Goal: Use online tool/utility: Utilize a website feature to perform a specific function

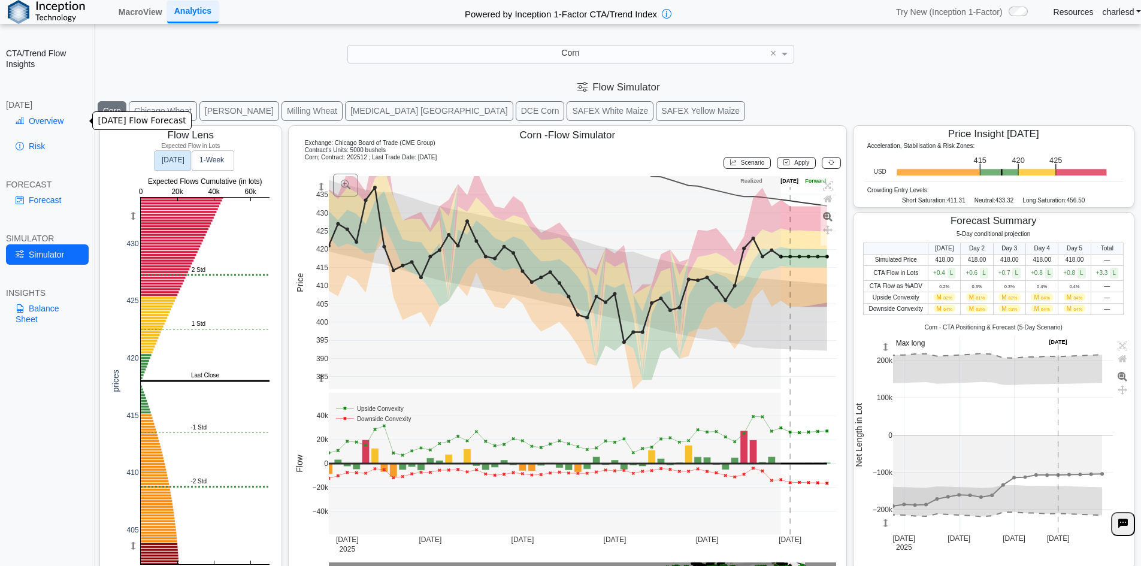
click at [40, 126] on link "Overview" at bounding box center [47, 121] width 83 height 20
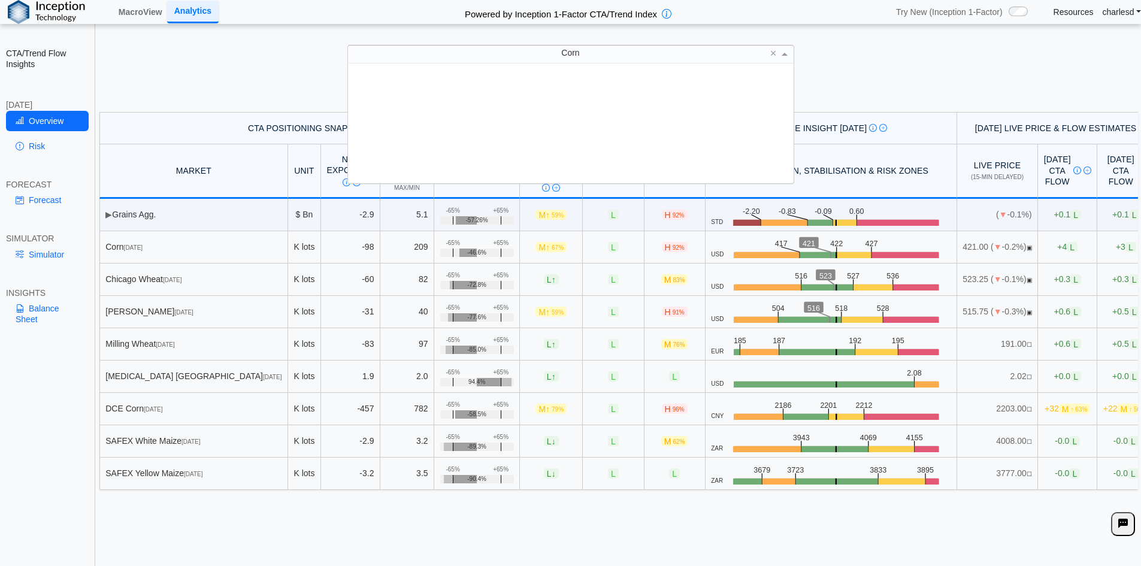
click at [506, 52] on div "Corn" at bounding box center [570, 54] width 445 height 17
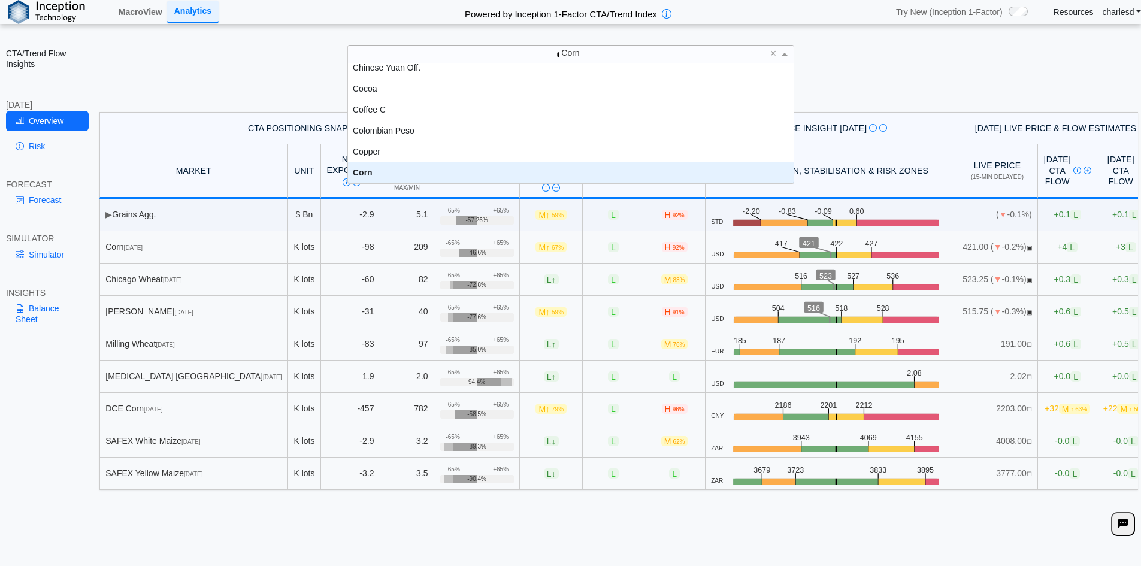
scroll to position [105, 0]
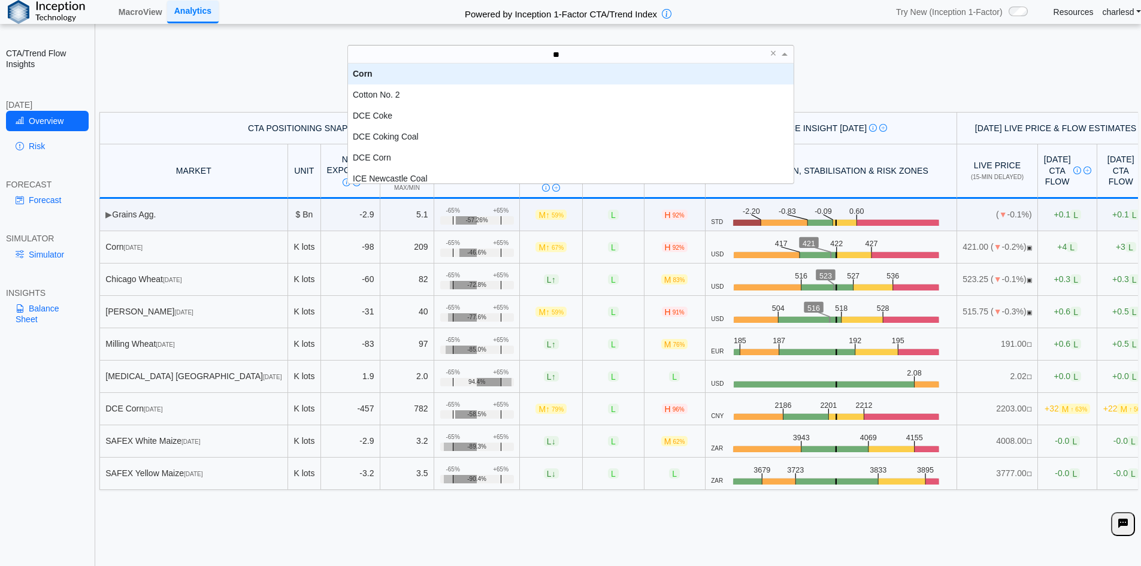
type input "***"
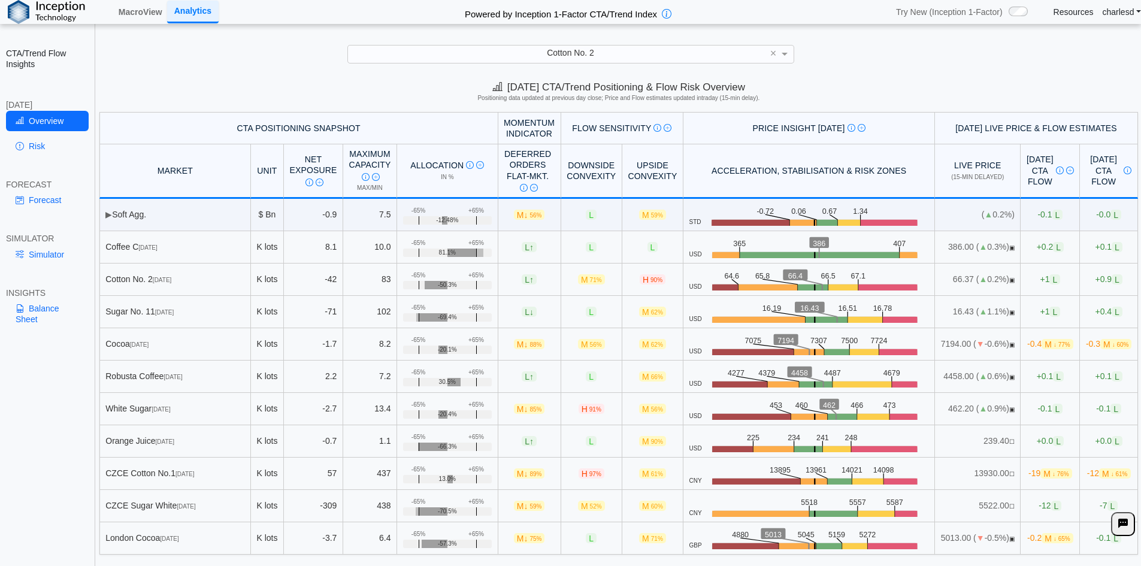
scroll to position [17, 0]
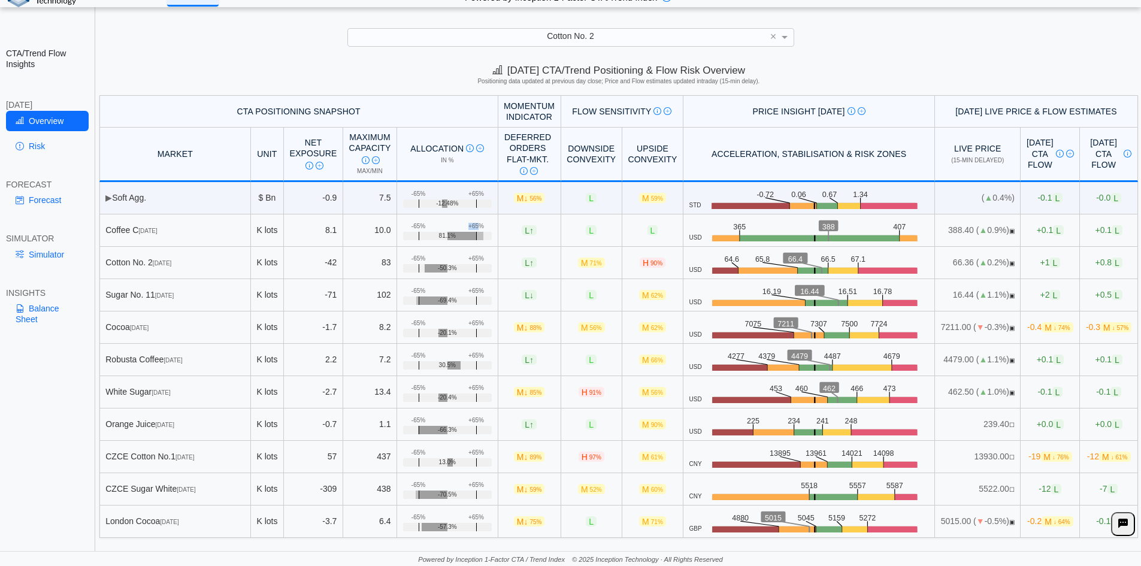
drag, startPoint x: 444, startPoint y: 229, endPoint x: 457, endPoint y: 226, distance: 13.4
click at [457, 226] on td "+65% -65% 81.1%" at bounding box center [447, 230] width 101 height 32
click at [468, 226] on div "+65%" at bounding box center [476, 226] width 16 height 7
click at [439, 236] on span "81.1%" at bounding box center [447, 235] width 17 height 7
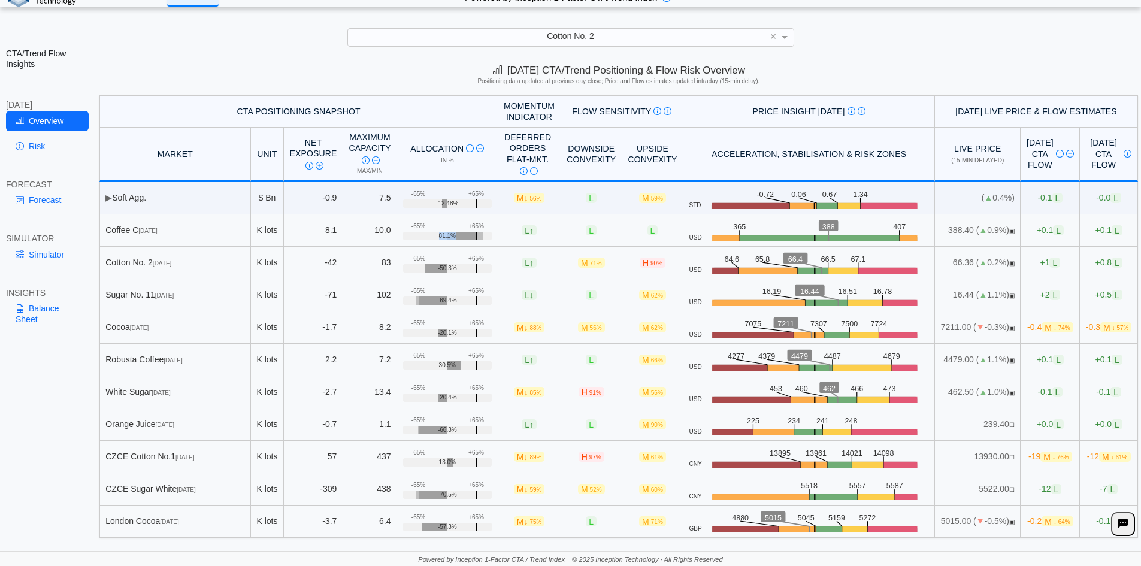
click at [439, 236] on span "81.1%" at bounding box center [447, 235] width 17 height 7
click at [439, 235] on span "81.1%" at bounding box center [447, 235] width 17 height 7
click at [521, 229] on span "L ↑" at bounding box center [528, 230] width 15 height 10
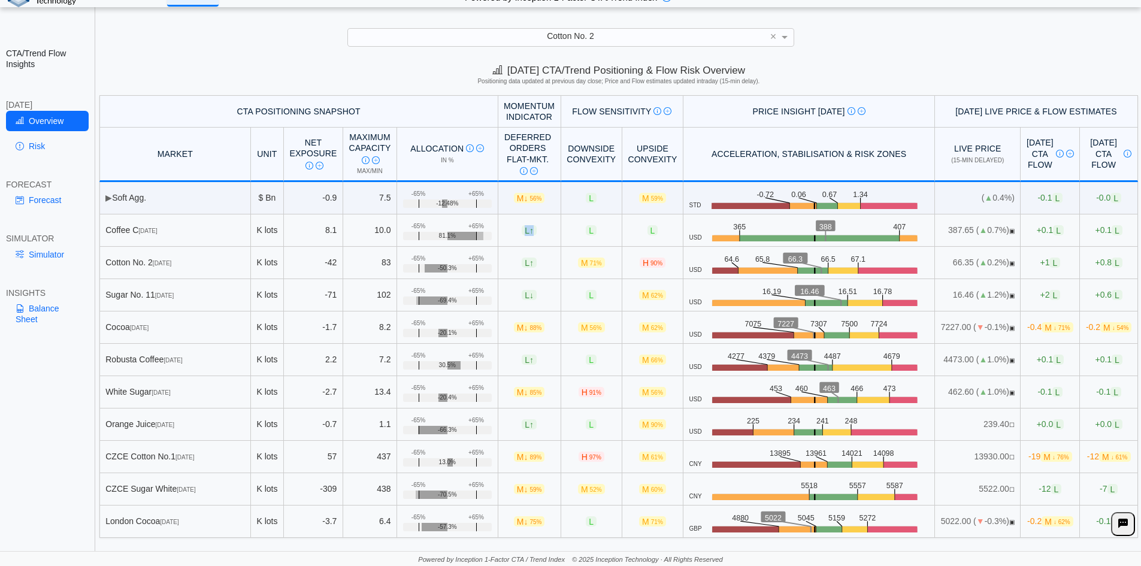
click at [521, 229] on span "L ↑" at bounding box center [528, 230] width 15 height 10
click at [46, 148] on link "Risk" at bounding box center [47, 146] width 83 height 20
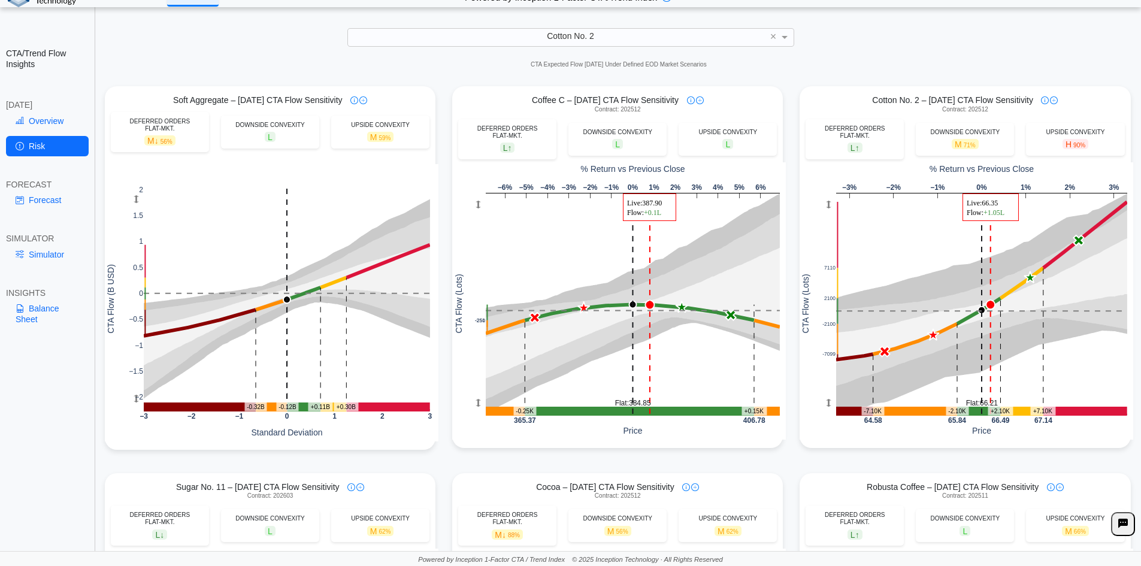
scroll to position [0, 0]
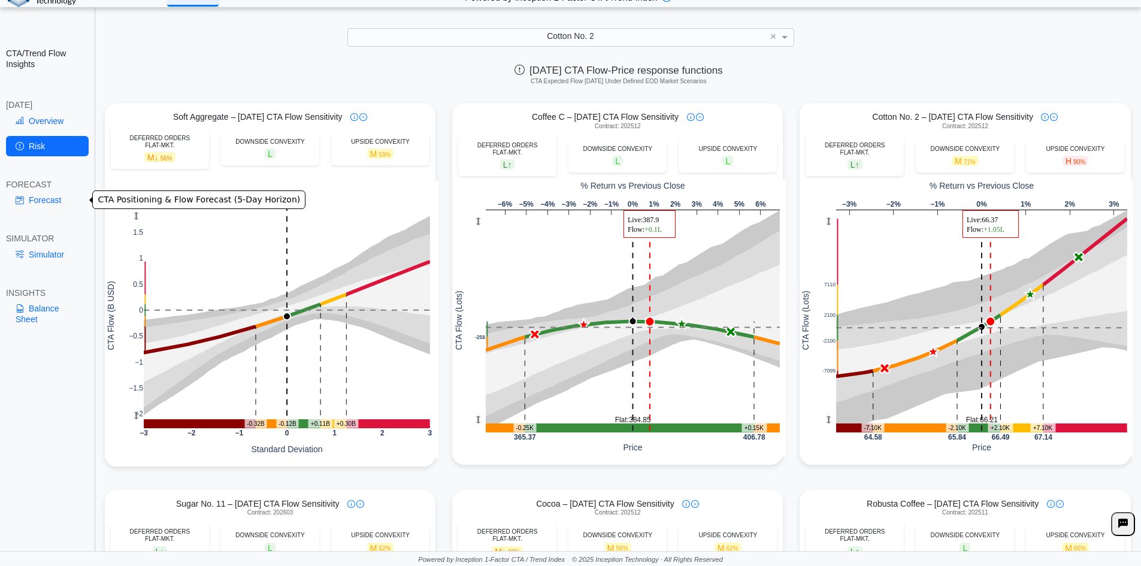
click at [52, 199] on link "Forecast" at bounding box center [47, 200] width 83 height 20
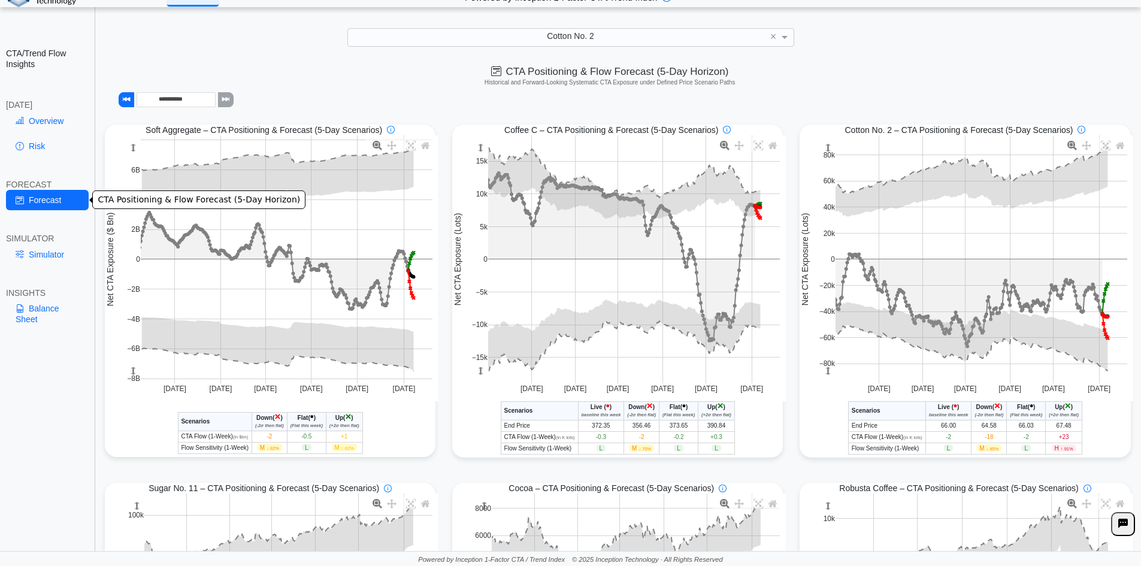
click at [54, 256] on link "Simulator" at bounding box center [47, 254] width 83 height 20
type input "**********"
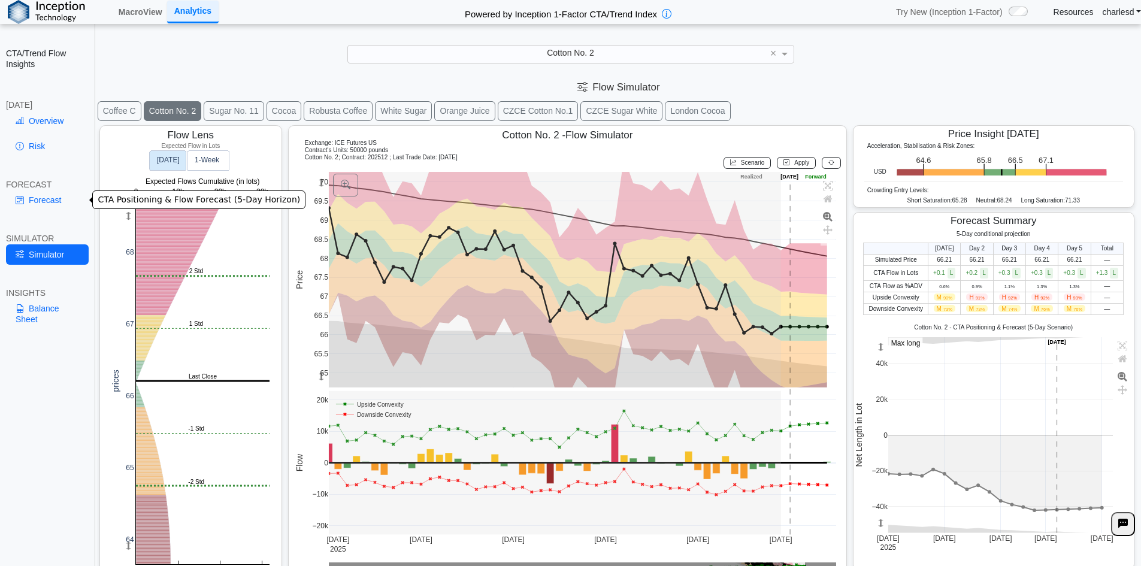
click at [36, 197] on link "Forecast" at bounding box center [47, 200] width 83 height 20
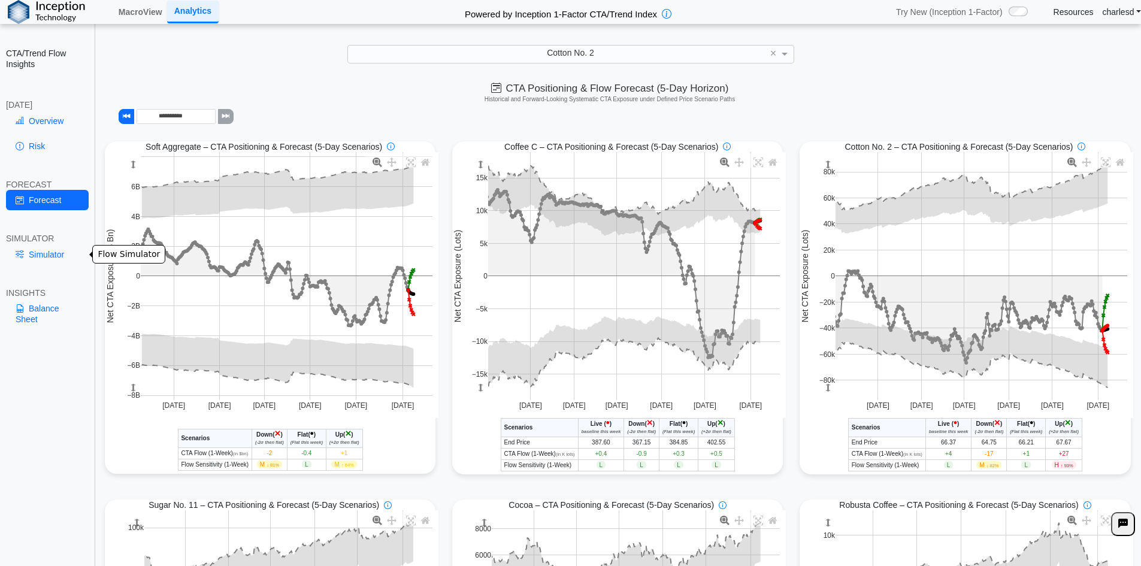
click at [44, 259] on link "Simulator" at bounding box center [47, 254] width 83 height 20
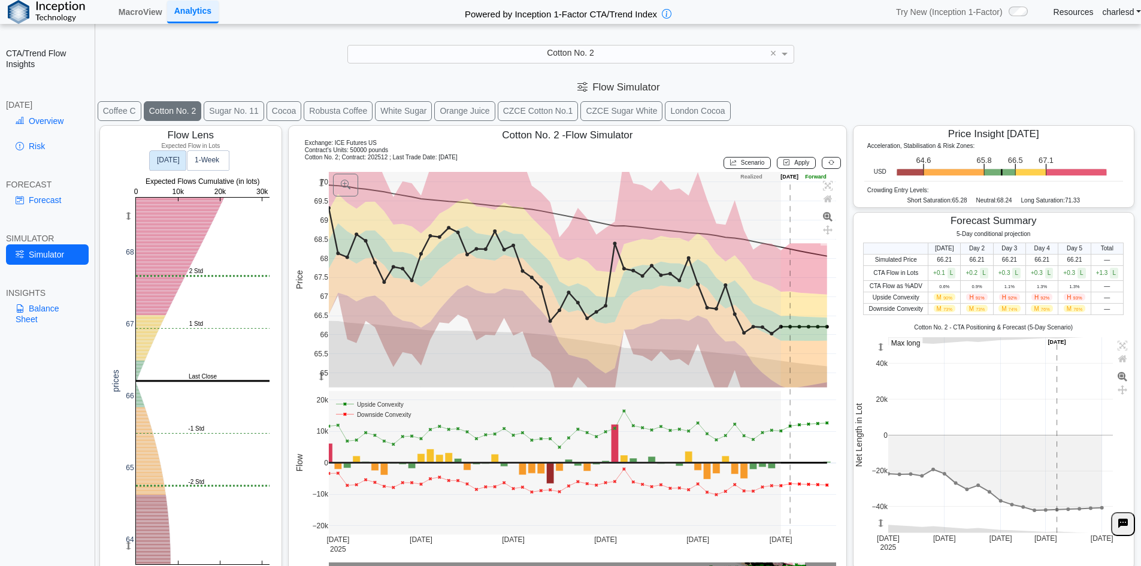
click at [128, 116] on button "Coffee C" at bounding box center [120, 111] width 44 height 20
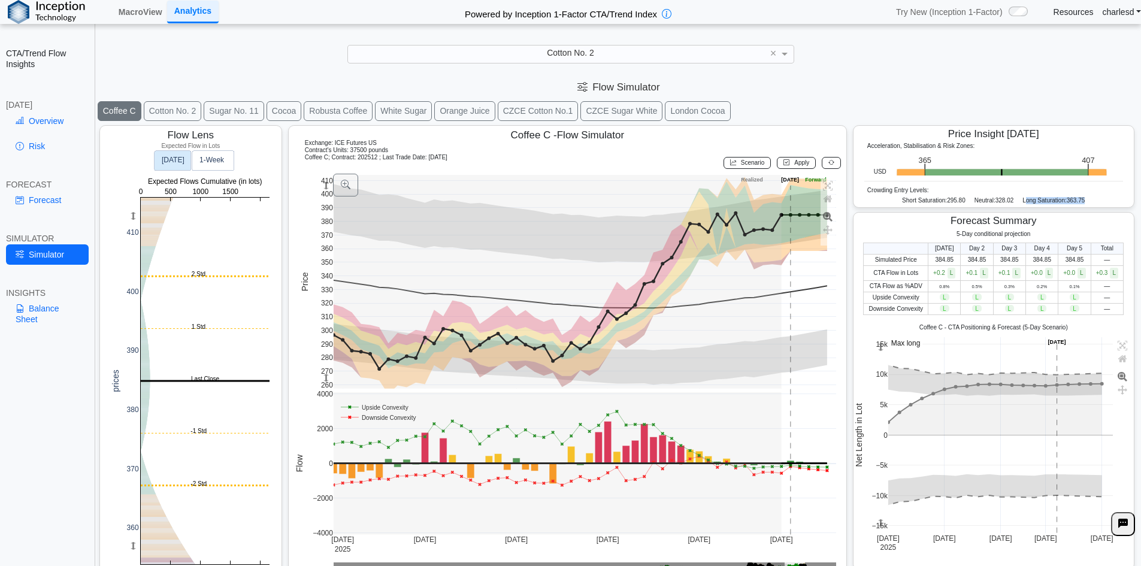
drag, startPoint x: 1017, startPoint y: 204, endPoint x: 1090, endPoint y: 201, distance: 73.1
click at [1090, 201] on div "Short Saturation: 295.80 Neutral: 328.02 Long Saturation: 363.75" at bounding box center [993, 202] width 259 height 10
click at [1066, 204] on span "363.75" at bounding box center [1075, 200] width 19 height 7
click at [182, 509] on rect at bounding box center [205, 381] width 129 height 366
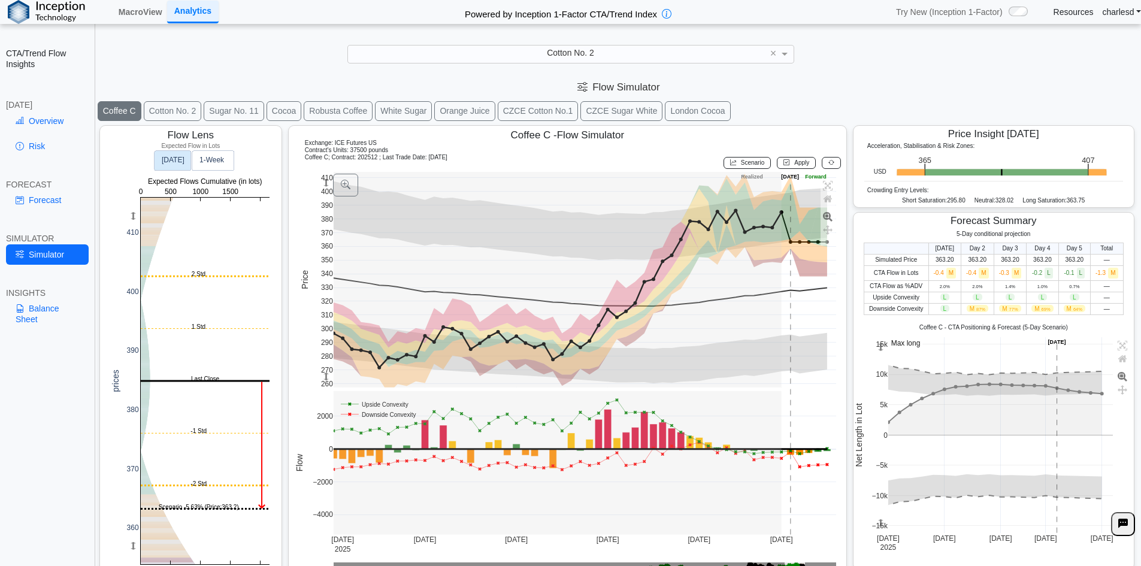
click at [827, 159] on button at bounding box center [830, 163] width 19 height 12
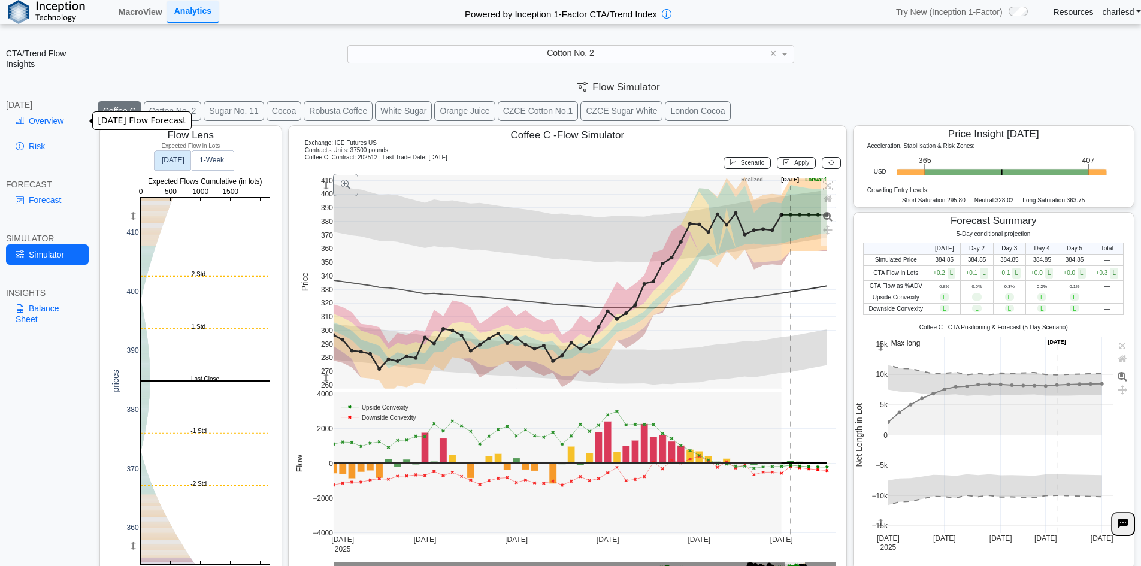
click at [60, 122] on link "Overview" at bounding box center [47, 121] width 83 height 20
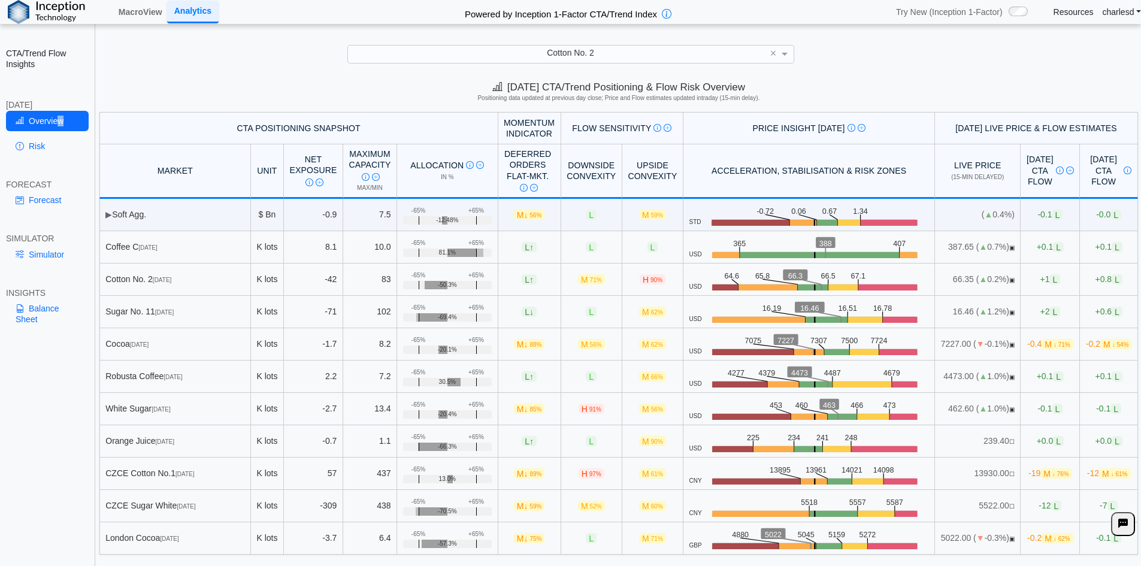
scroll to position [17, 0]
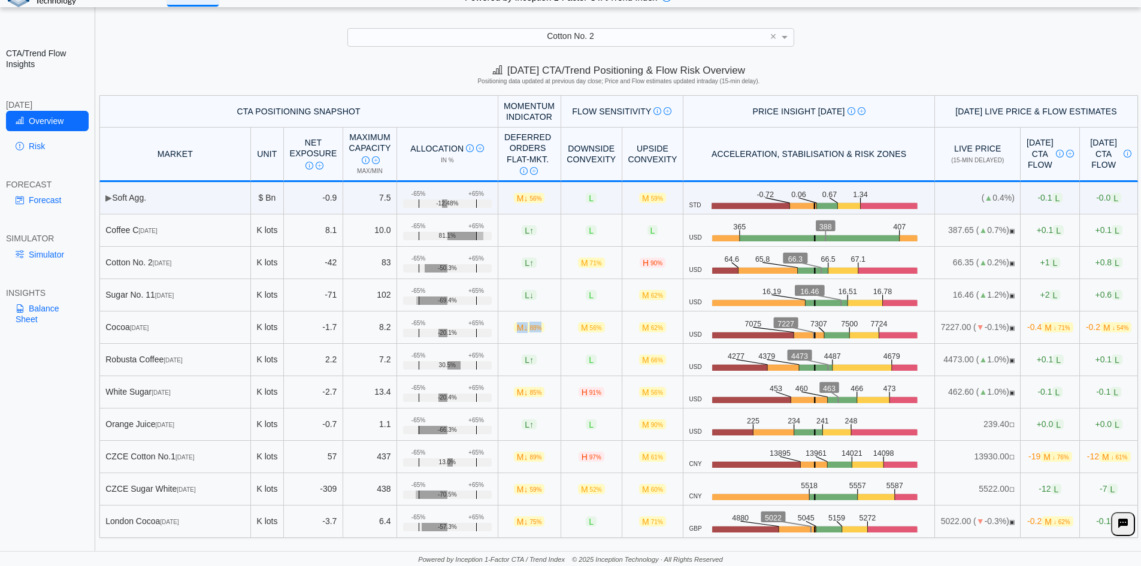
drag, startPoint x: 492, startPoint y: 327, endPoint x: 518, endPoint y: 327, distance: 25.8
click at [518, 327] on span "M ↓ 88%" at bounding box center [529, 327] width 31 height 10
drag, startPoint x: 492, startPoint y: 330, endPoint x: 517, endPoint y: 329, distance: 24.6
click at [517, 329] on span "M ↓ 88%" at bounding box center [529, 327] width 31 height 10
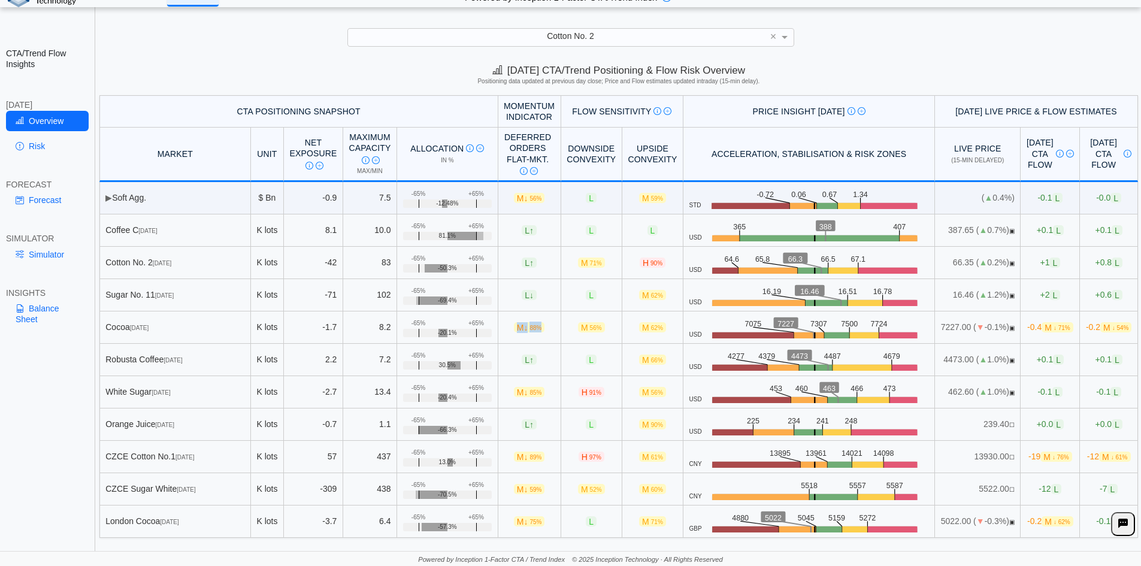
click at [517, 329] on span "M ↓ 88%" at bounding box center [529, 327] width 31 height 10
drag, startPoint x: 492, startPoint y: 330, endPoint x: 508, endPoint y: 329, distance: 16.2
click at [514, 329] on span "M ↓ 88%" at bounding box center [529, 327] width 31 height 10
click at [529, 329] on span "88%" at bounding box center [535, 327] width 12 height 7
drag, startPoint x: 492, startPoint y: 329, endPoint x: 517, endPoint y: 328, distance: 24.6
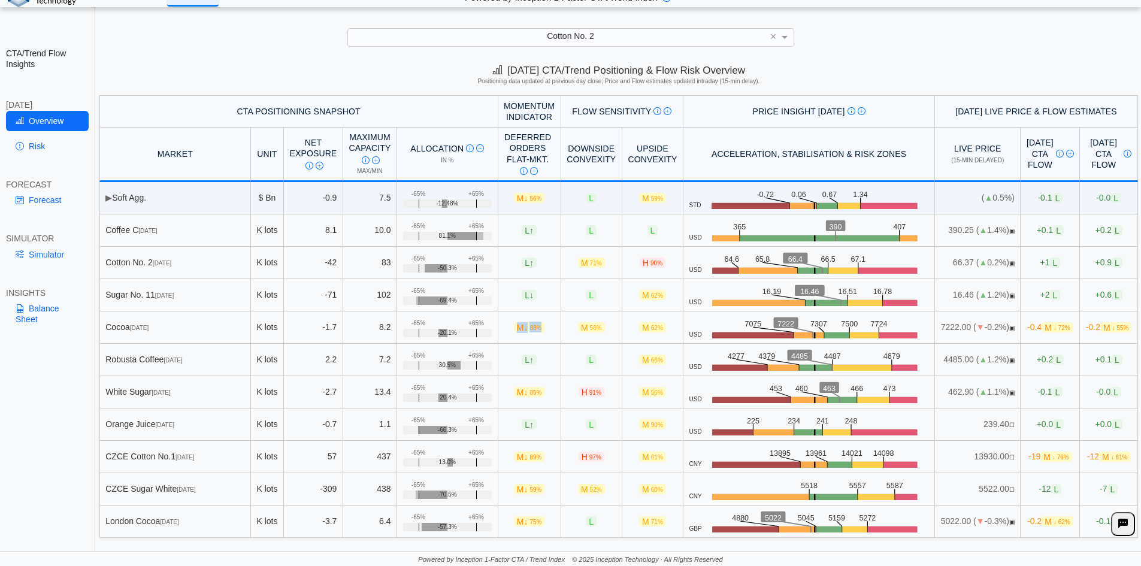
click at [517, 328] on span "M ↓ 88%" at bounding box center [529, 327] width 31 height 10
drag, startPoint x: 711, startPoint y: 326, endPoint x: 727, endPoint y: 324, distance: 16.3
click at [745, 324] on text "7075" at bounding box center [753, 323] width 17 height 9
click at [41, 139] on link "Risk" at bounding box center [47, 146] width 83 height 20
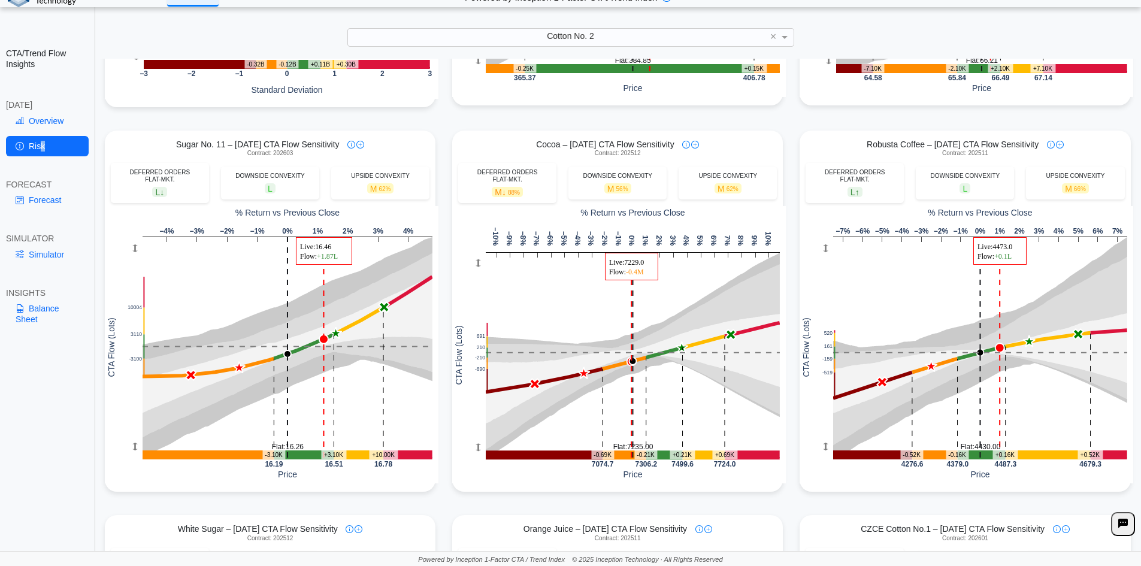
scroll to position [419, 0]
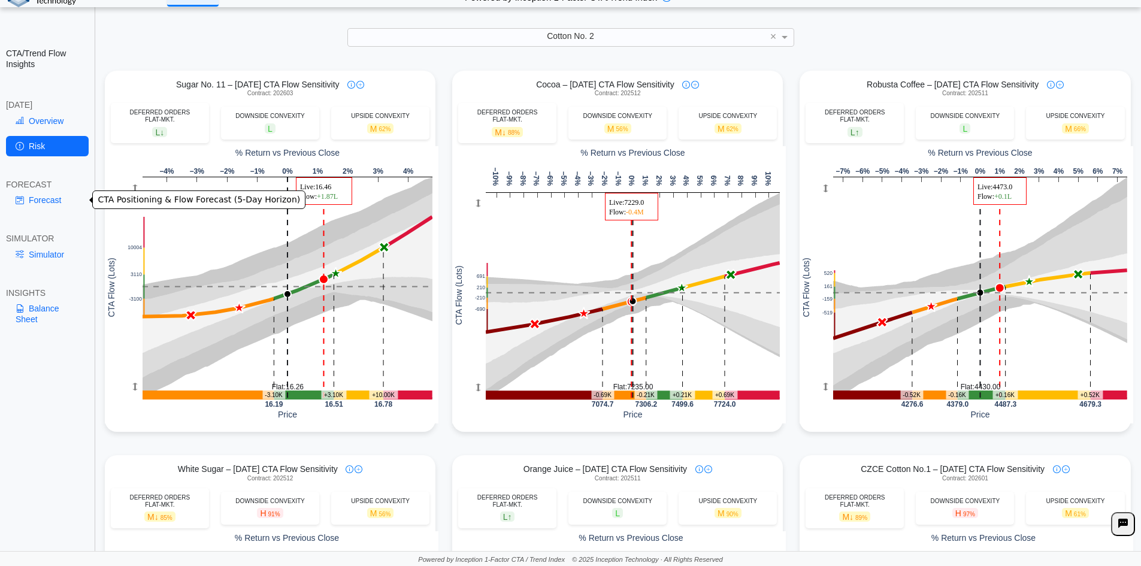
click at [57, 201] on link "Forecast" at bounding box center [47, 200] width 83 height 20
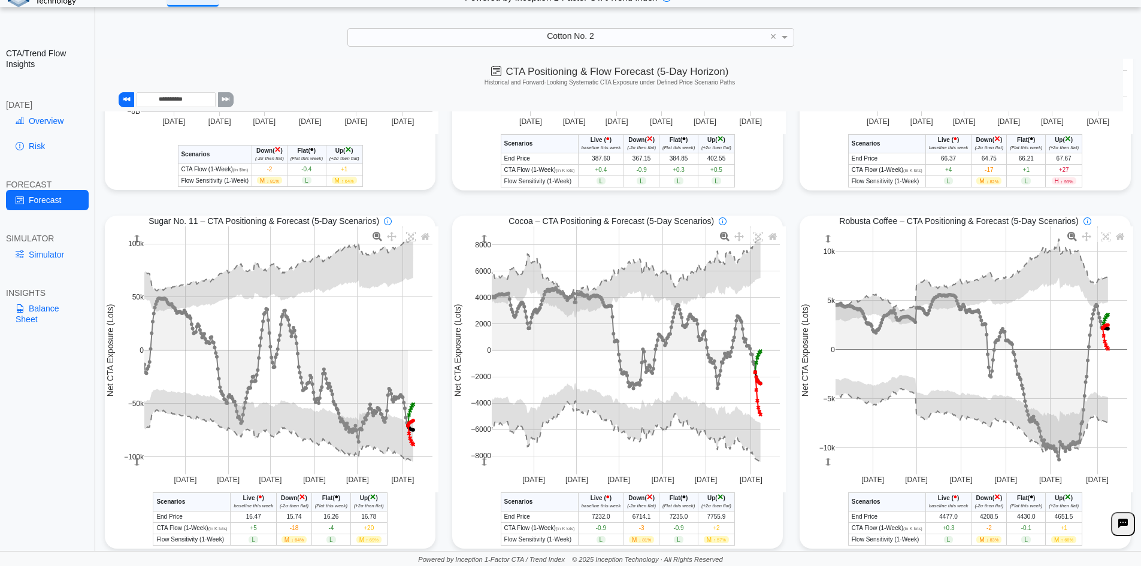
scroll to position [359, 0]
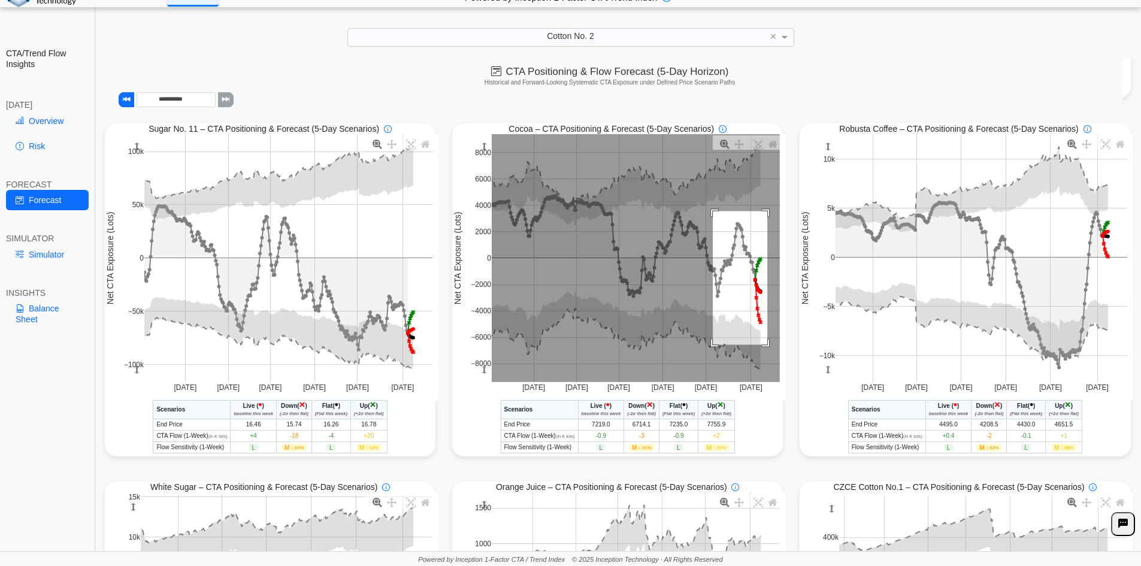
drag, startPoint x: 708, startPoint y: 213, endPoint x: 763, endPoint y: 347, distance: 144.2
click at [763, 347] on rect at bounding box center [636, 258] width 288 height 248
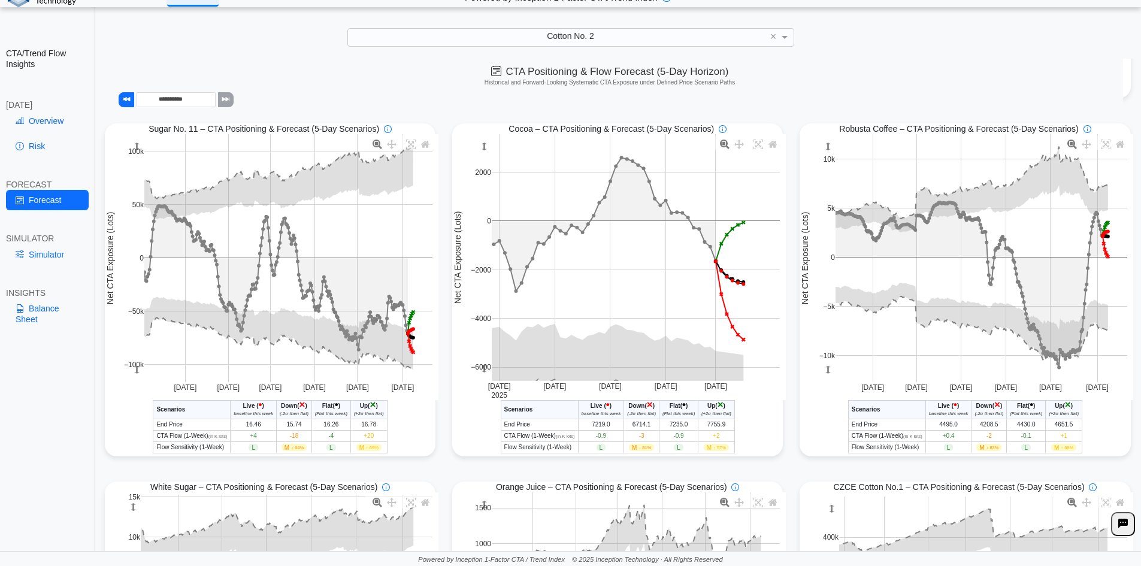
click at [639, 439] on span "-3" at bounding box center [641, 435] width 5 height 7
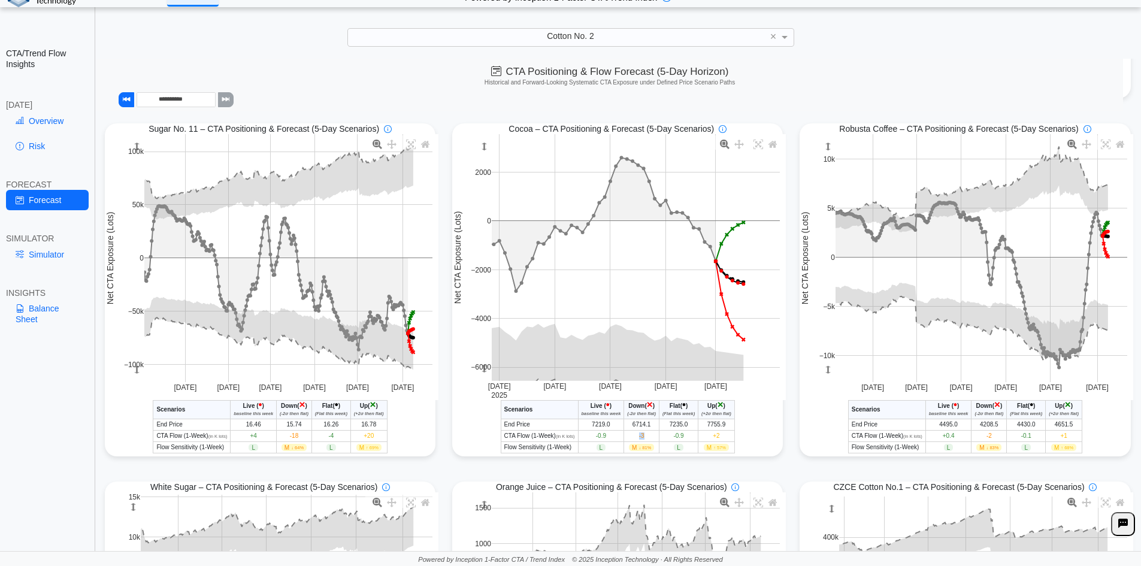
click at [639, 439] on span "-3" at bounding box center [641, 435] width 5 height 7
click at [632, 439] on td "-3" at bounding box center [641, 435] width 35 height 11
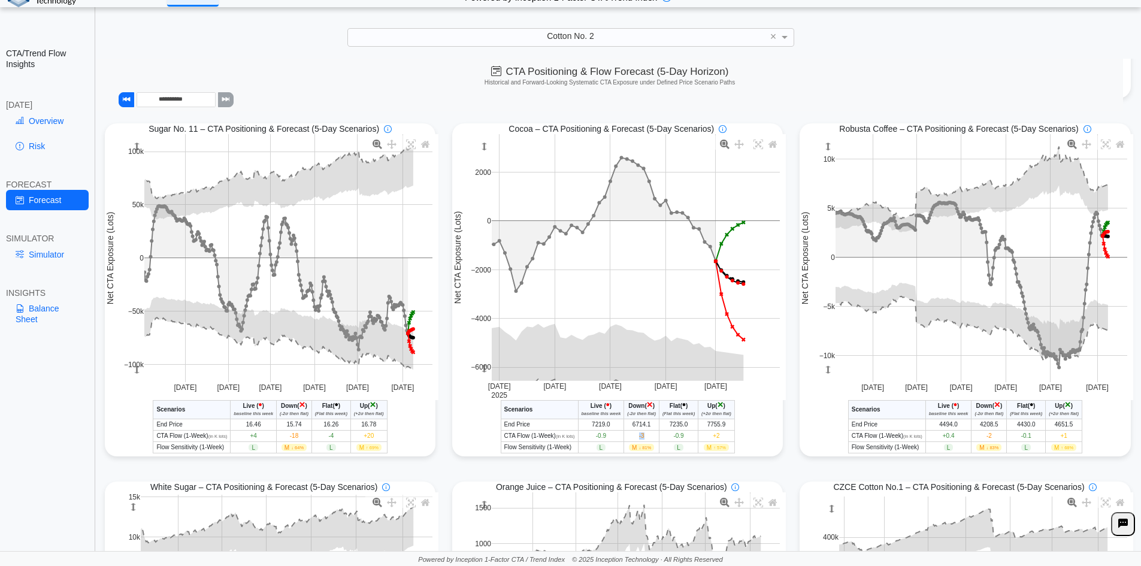
click at [645, 439] on td "-3" at bounding box center [641, 435] width 35 height 11
click at [717, 438] on span "+2" at bounding box center [715, 435] width 7 height 7
click at [714, 438] on span "+2" at bounding box center [715, 435] width 7 height 7
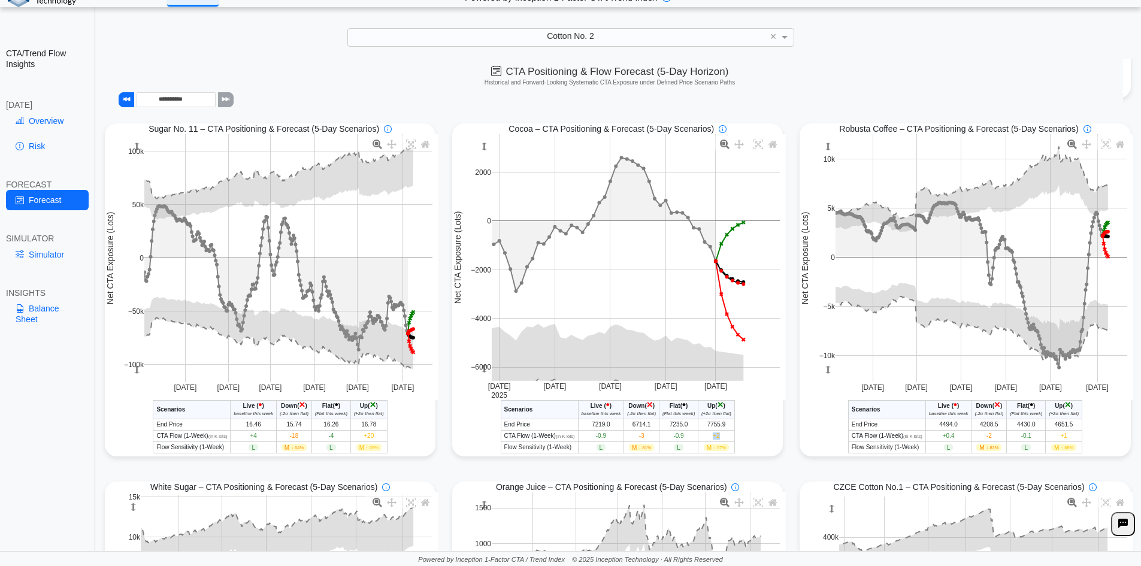
click at [714, 438] on span "+2" at bounding box center [715, 435] width 7 height 7
drag, startPoint x: 630, startPoint y: 452, endPoint x: 646, endPoint y: 449, distance: 16.4
click at [646, 449] on span "M ↓ 81%" at bounding box center [641, 447] width 25 height 7
click at [646, 449] on span "↓ 81%" at bounding box center [644, 447] width 13 height 5
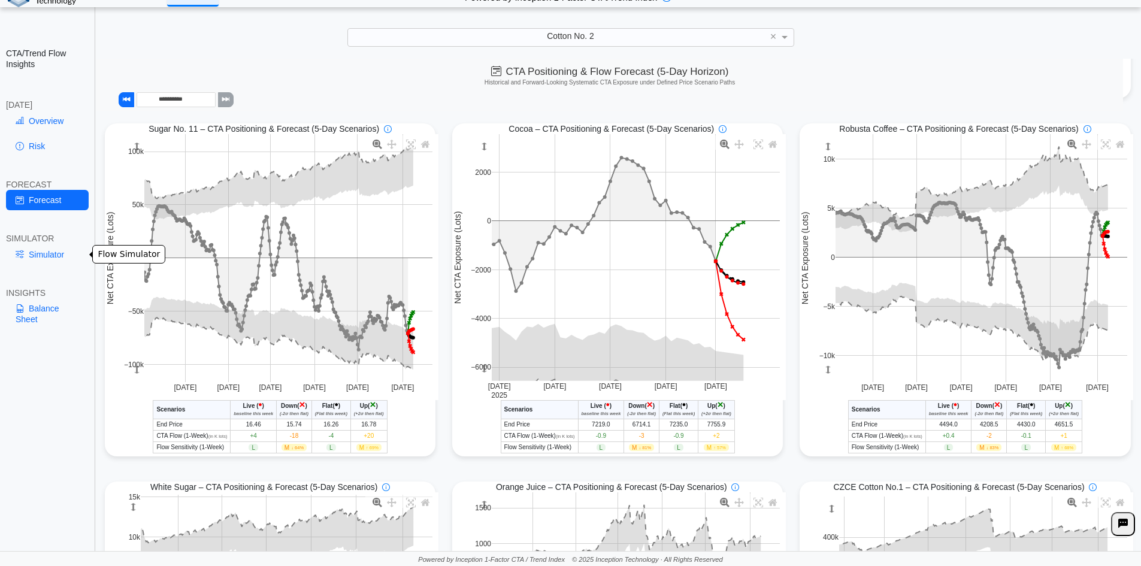
click at [38, 259] on link "Simulator" at bounding box center [47, 254] width 83 height 20
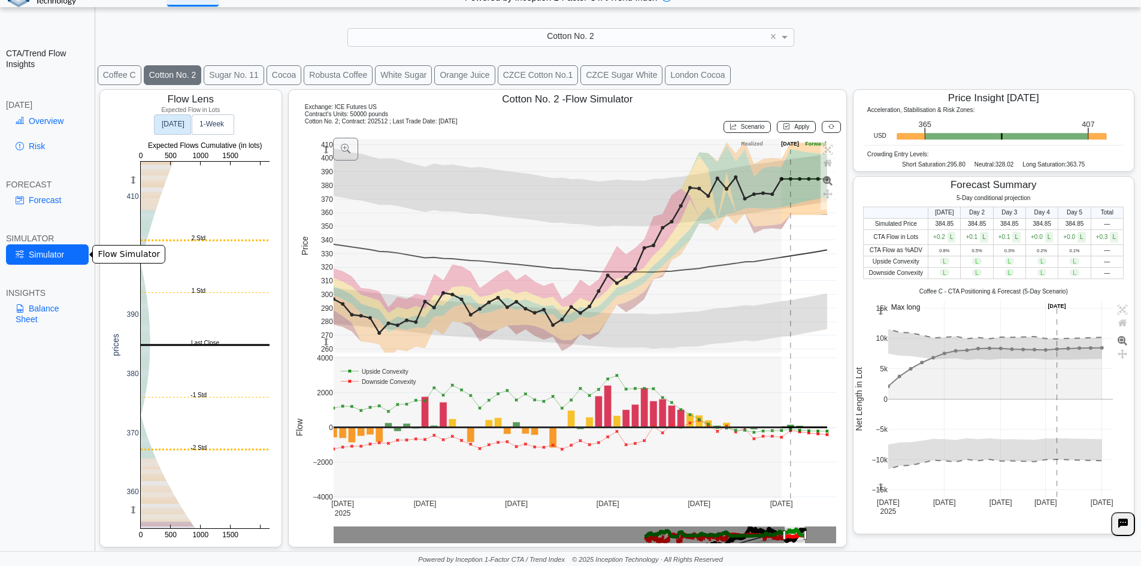
scroll to position [19, 0]
click at [269, 78] on button "Cocoa" at bounding box center [283, 75] width 35 height 20
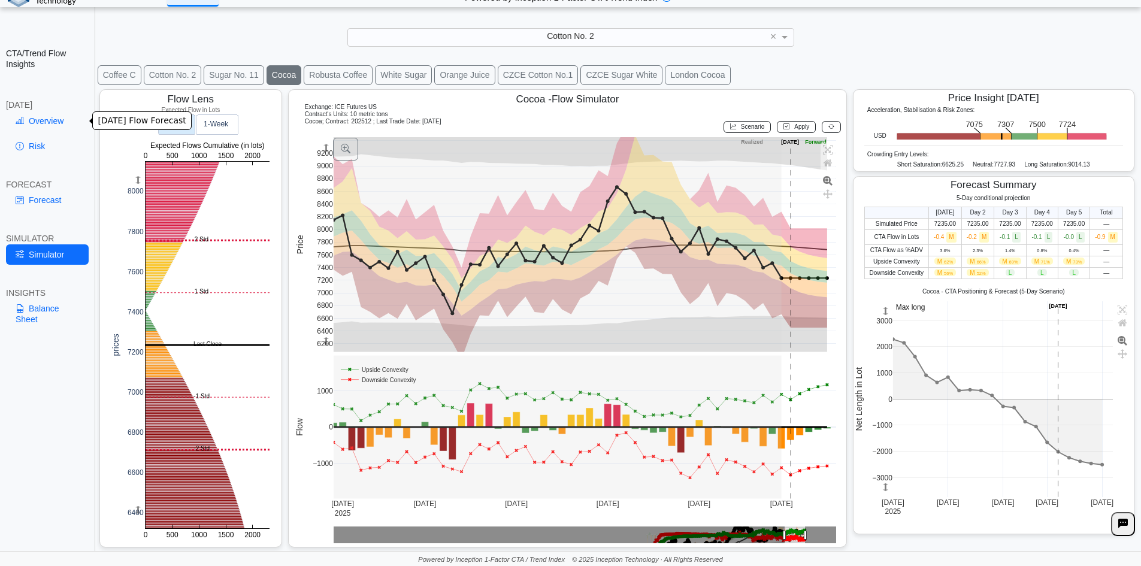
click at [35, 125] on link "Overview" at bounding box center [47, 121] width 83 height 20
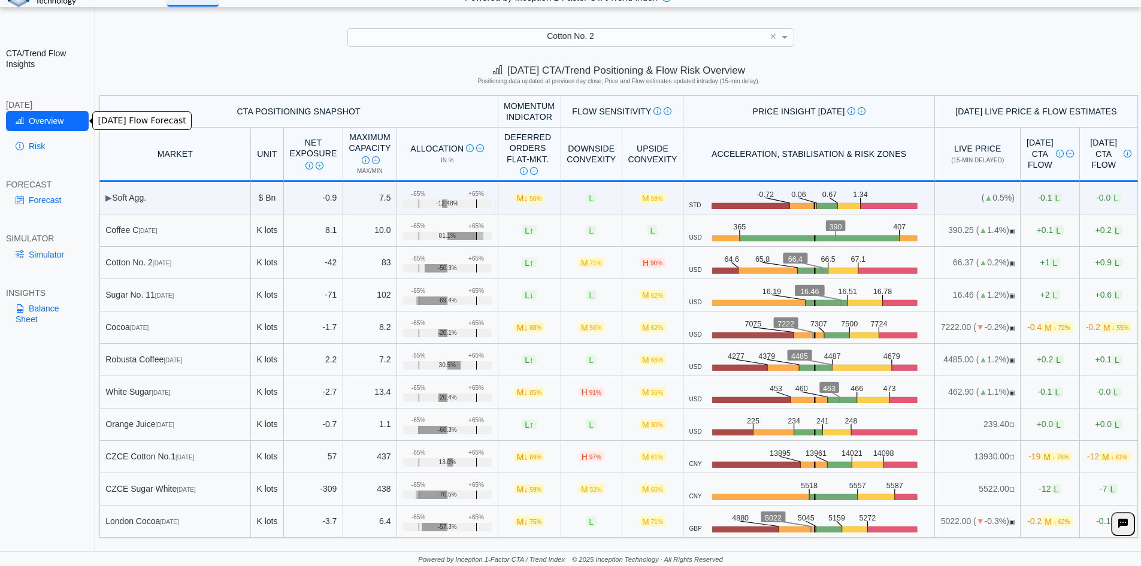
scroll to position [0, 0]
click at [37, 254] on link "Simulator" at bounding box center [47, 254] width 83 height 20
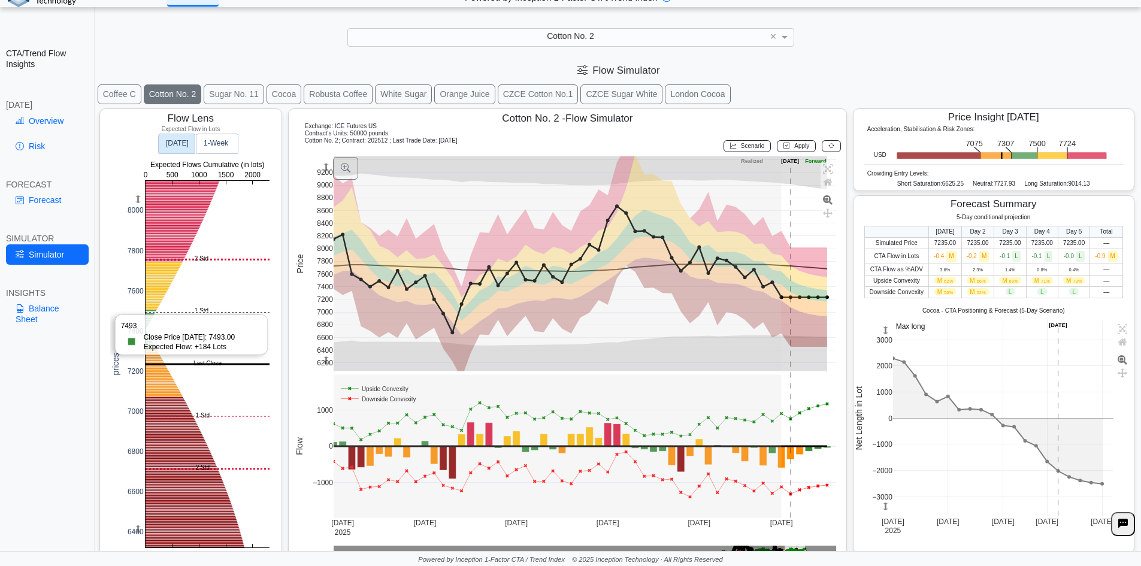
click at [161, 312] on rect at bounding box center [207, 364] width 124 height 366
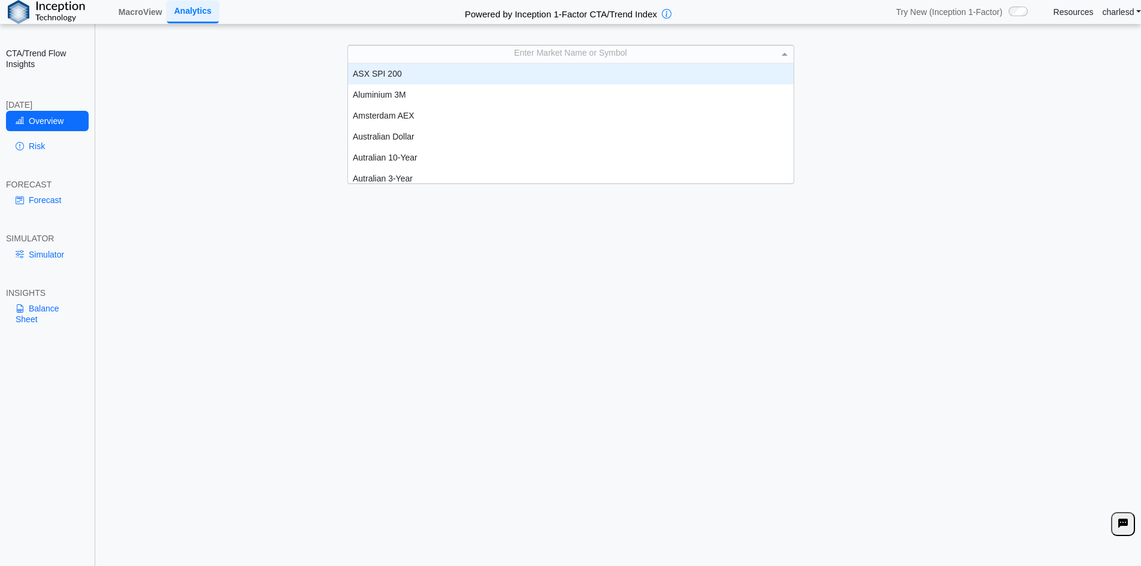
click at [480, 54] on div "Enter Market Name or Symbol" at bounding box center [570, 54] width 445 height 17
type input "****"
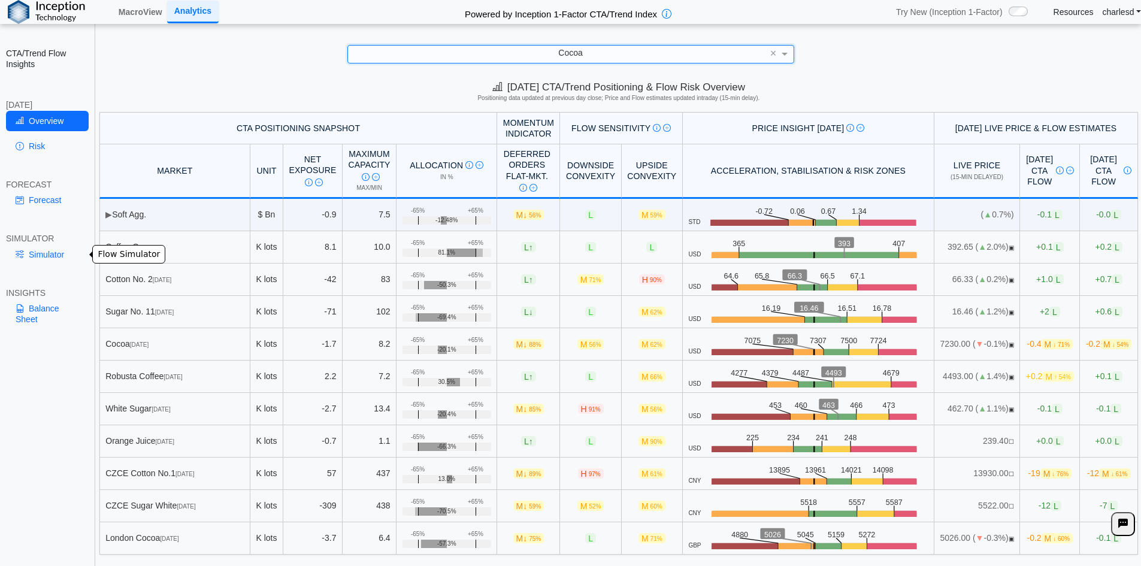
click at [33, 258] on link "Simulator" at bounding box center [47, 254] width 83 height 20
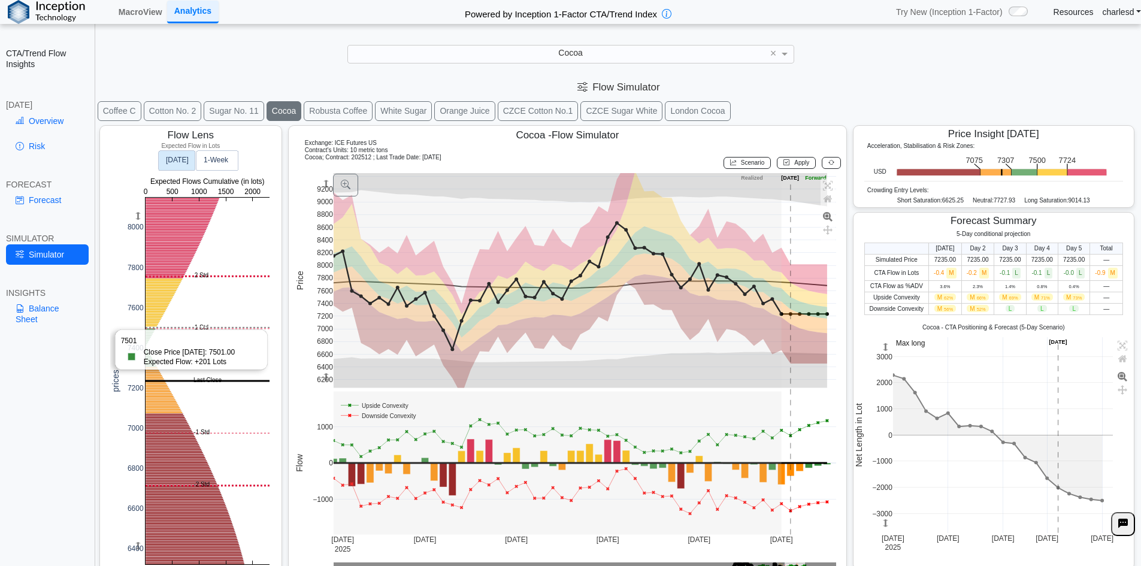
click at [159, 328] on rect at bounding box center [207, 381] width 124 height 366
click at [159, 328] on div at bounding box center [618, 354] width 1044 height 464
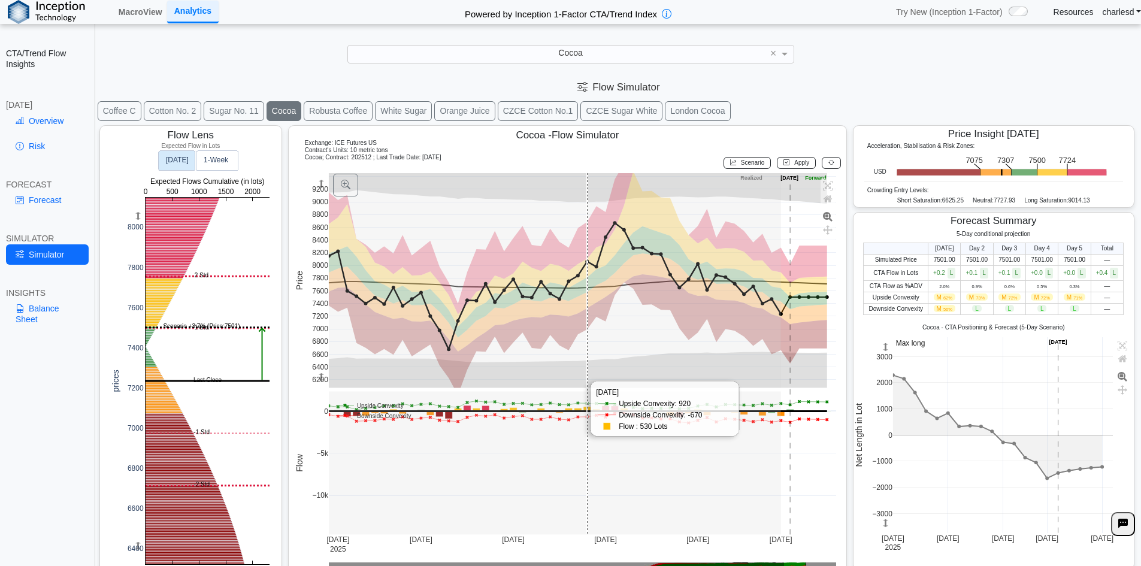
click at [580, 465] on rect at bounding box center [583, 463] width 508 height 143
click at [579, 465] on rect at bounding box center [583, 463] width 508 height 143
click at [577, 463] on rect at bounding box center [583, 463] width 508 height 143
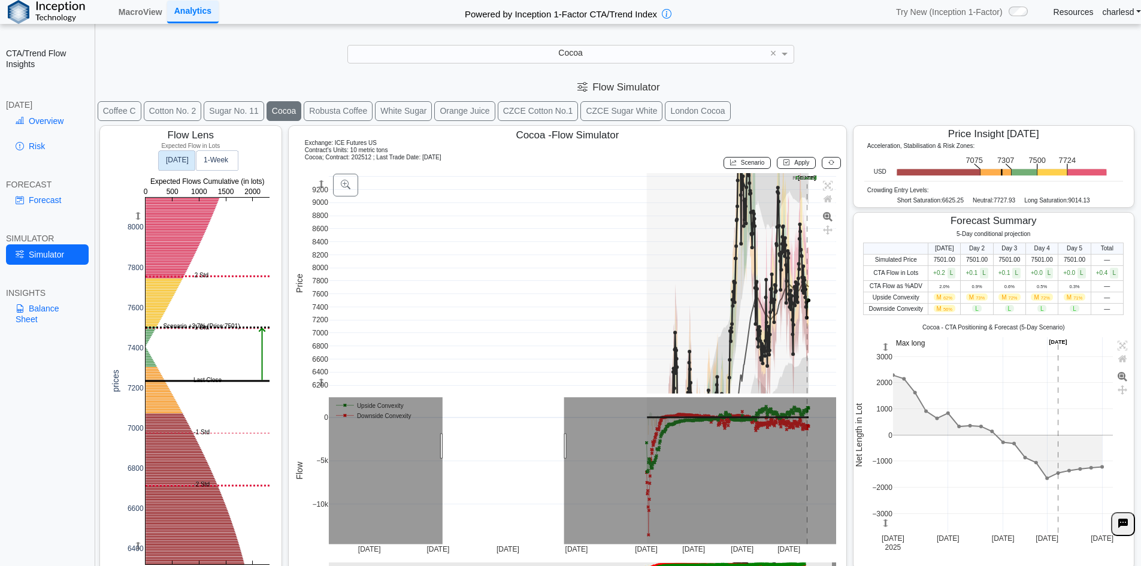
drag, startPoint x: 441, startPoint y: 446, endPoint x: 623, endPoint y: 428, distance: 182.9
click at [562, 424] on rect at bounding box center [583, 470] width 508 height 147
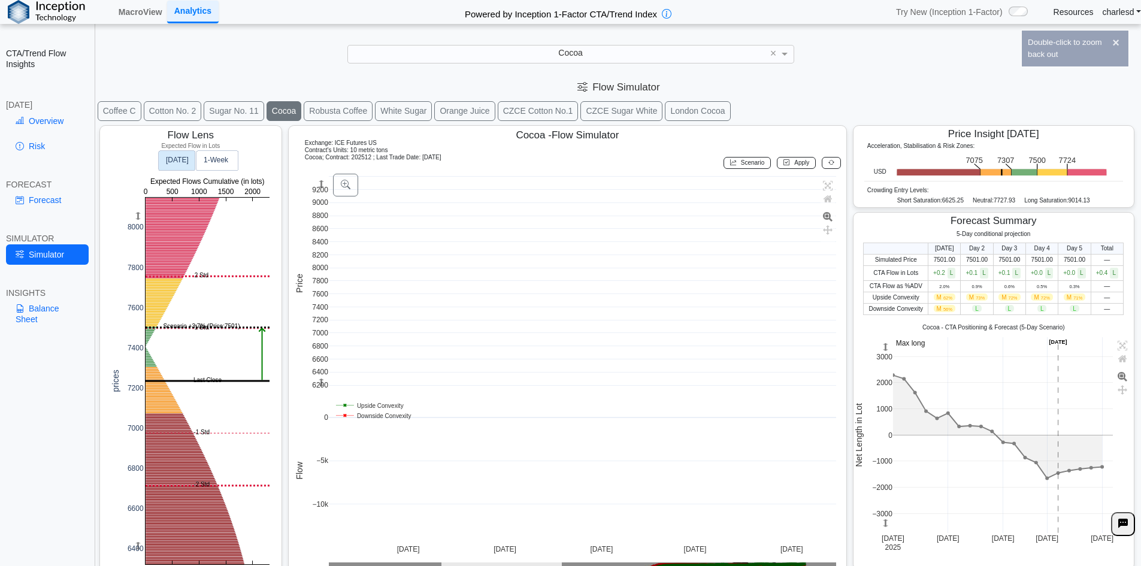
click at [595, 298] on rect at bounding box center [583, 283] width 508 height 220
click at [644, 292] on rect at bounding box center [583, 283] width 508 height 220
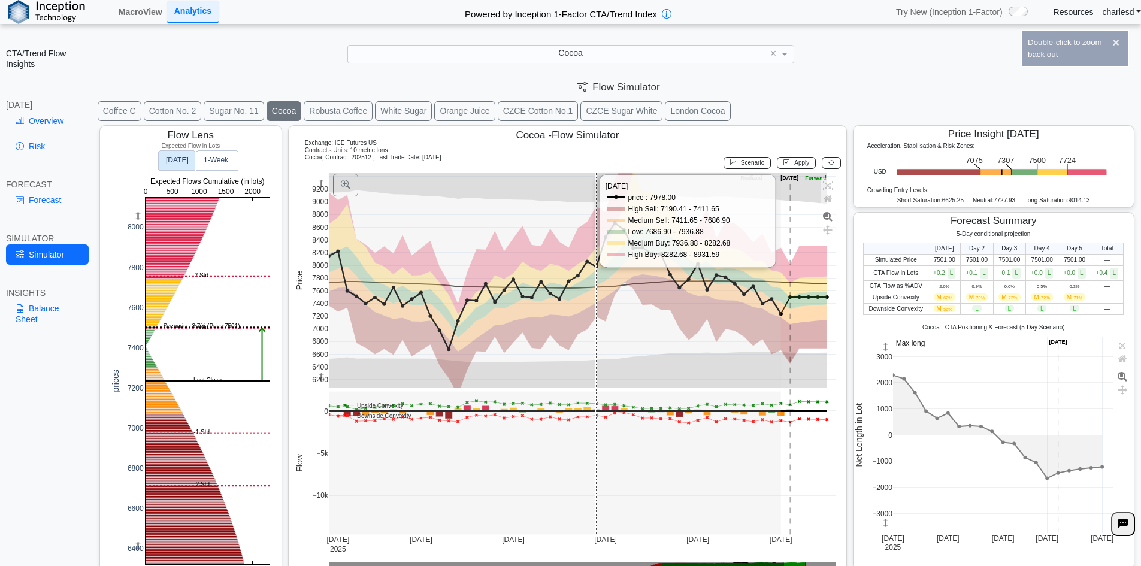
click at [644, 292] on rect at bounding box center [583, 280] width 508 height 215
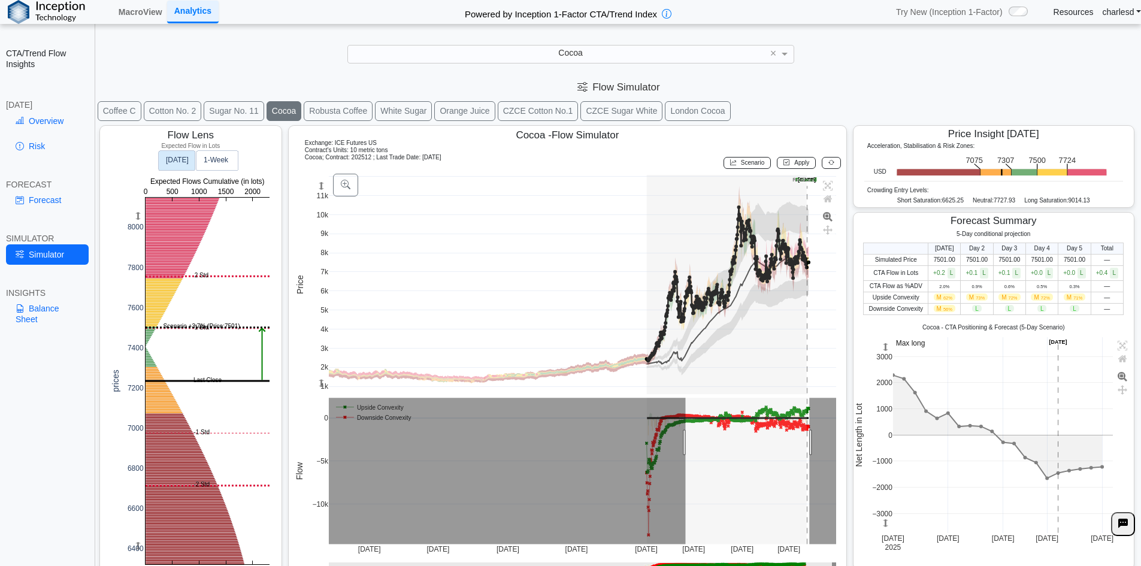
drag, startPoint x: 723, startPoint y: 427, endPoint x: 810, endPoint y: 409, distance: 89.2
click at [810, 409] on rect at bounding box center [583, 471] width 508 height 146
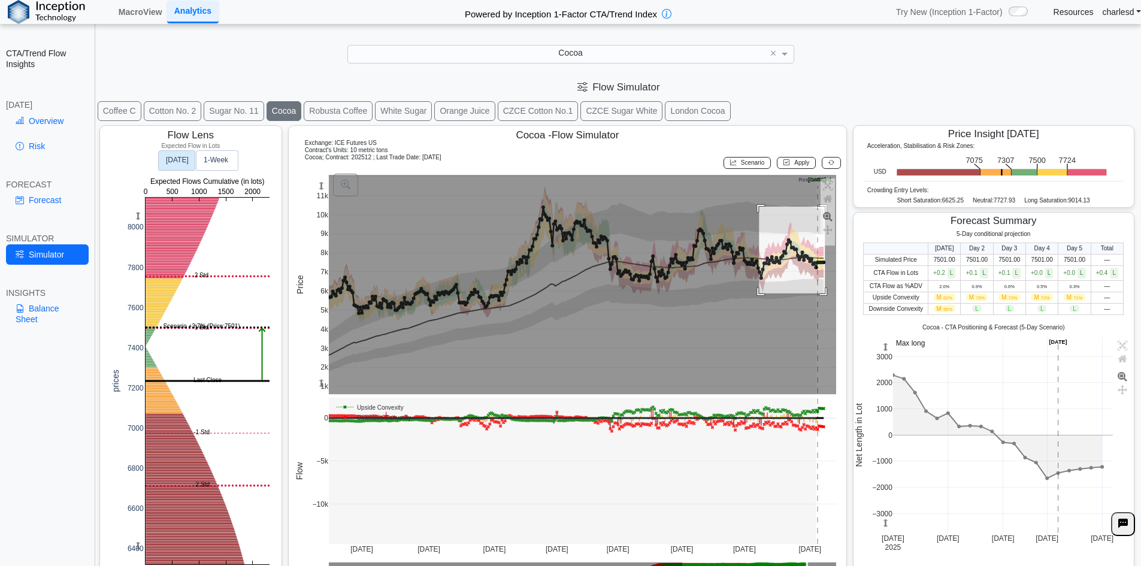
drag, startPoint x: 757, startPoint y: 207, endPoint x: 825, endPoint y: 294, distance: 110.5
click at [825, 294] on rect at bounding box center [583, 284] width 508 height 219
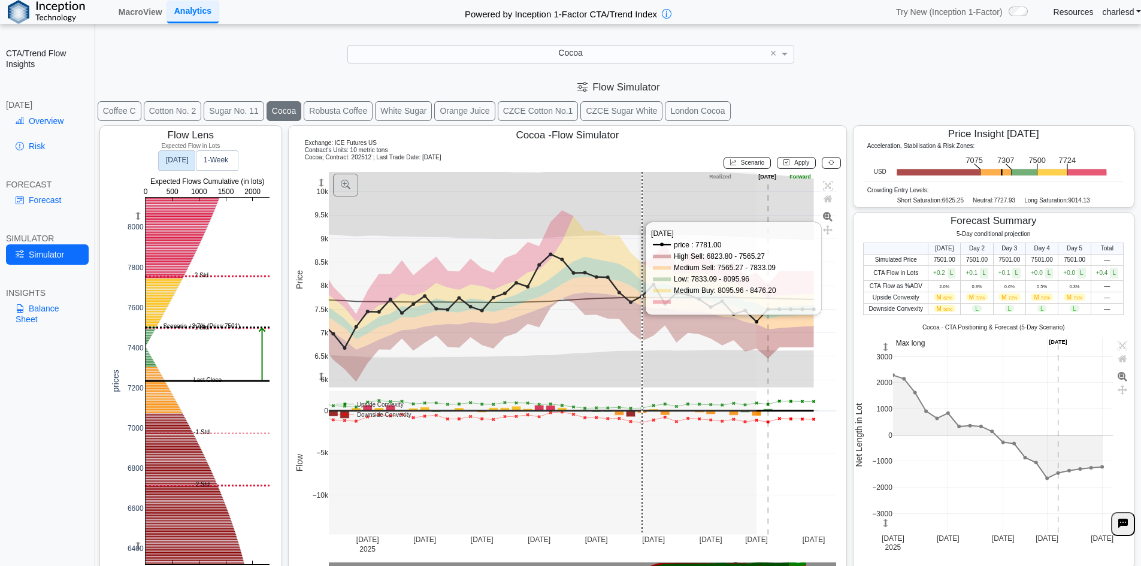
click at [636, 333] on rect at bounding box center [583, 280] width 508 height 216
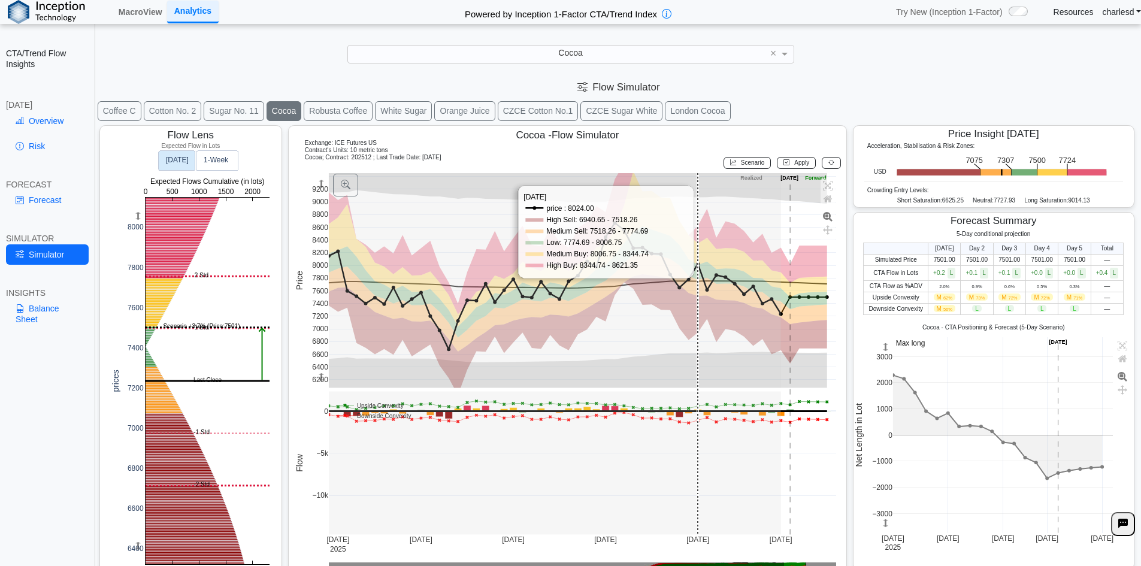
click at [700, 316] on rect at bounding box center [583, 280] width 508 height 215
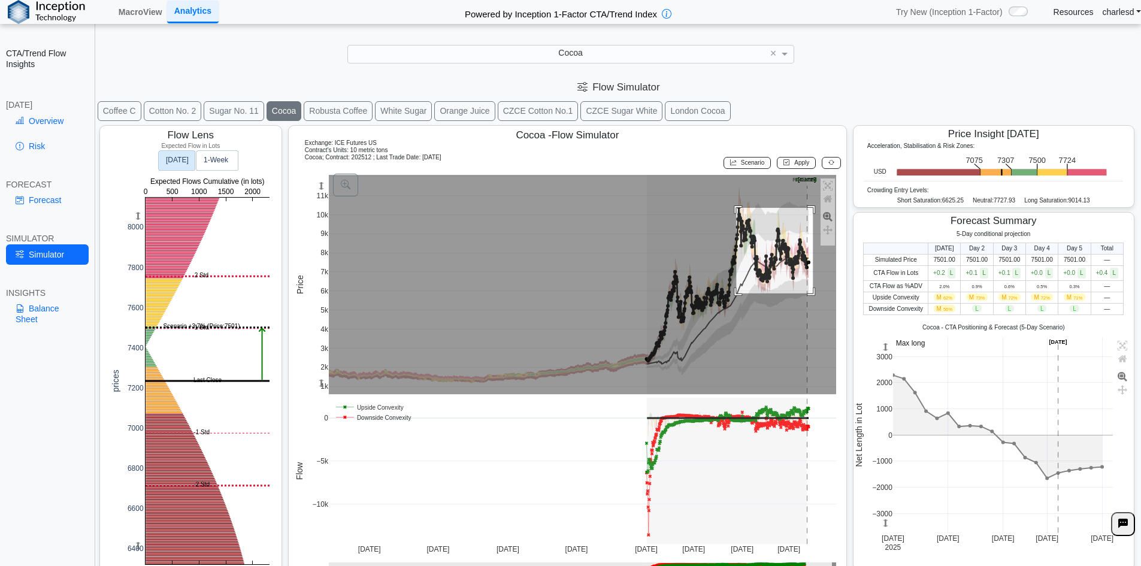
drag, startPoint x: 735, startPoint y: 208, endPoint x: 811, endPoint y: 293, distance: 114.9
click at [811, 293] on rect at bounding box center [583, 284] width 508 height 219
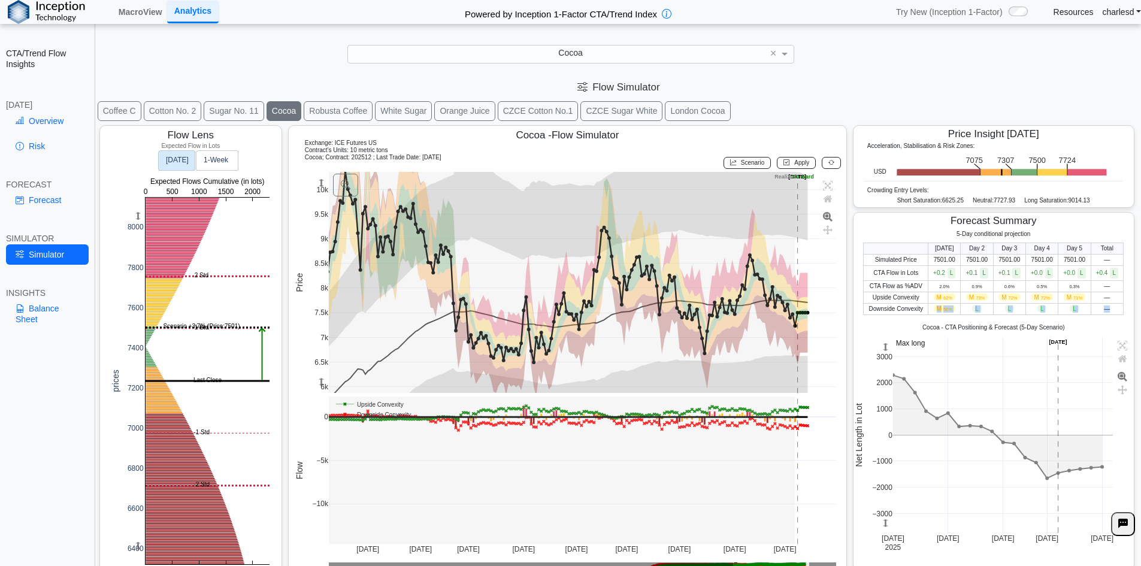
drag, startPoint x: 928, startPoint y: 310, endPoint x: 1106, endPoint y: 306, distance: 178.4
click at [1106, 306] on tr "Downside Convexity M 56% L L L L —" at bounding box center [992, 308] width 259 height 11
click at [1106, 306] on td "—" at bounding box center [1106, 308] width 32 height 11
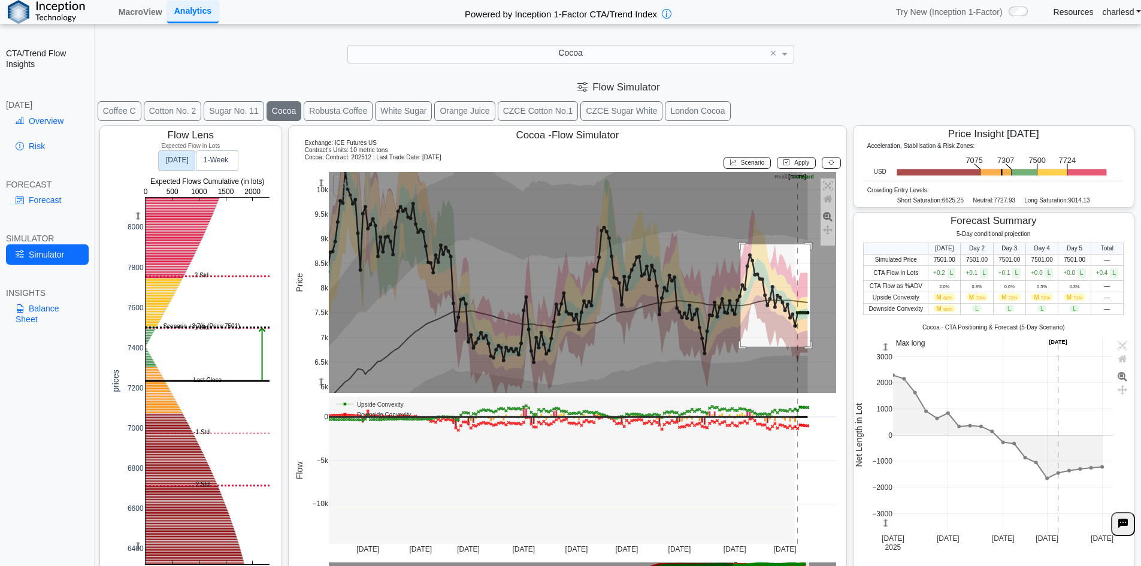
drag, startPoint x: 750, startPoint y: 260, endPoint x: 808, endPoint y: 347, distance: 104.8
click at [808, 347] on rect at bounding box center [583, 282] width 508 height 221
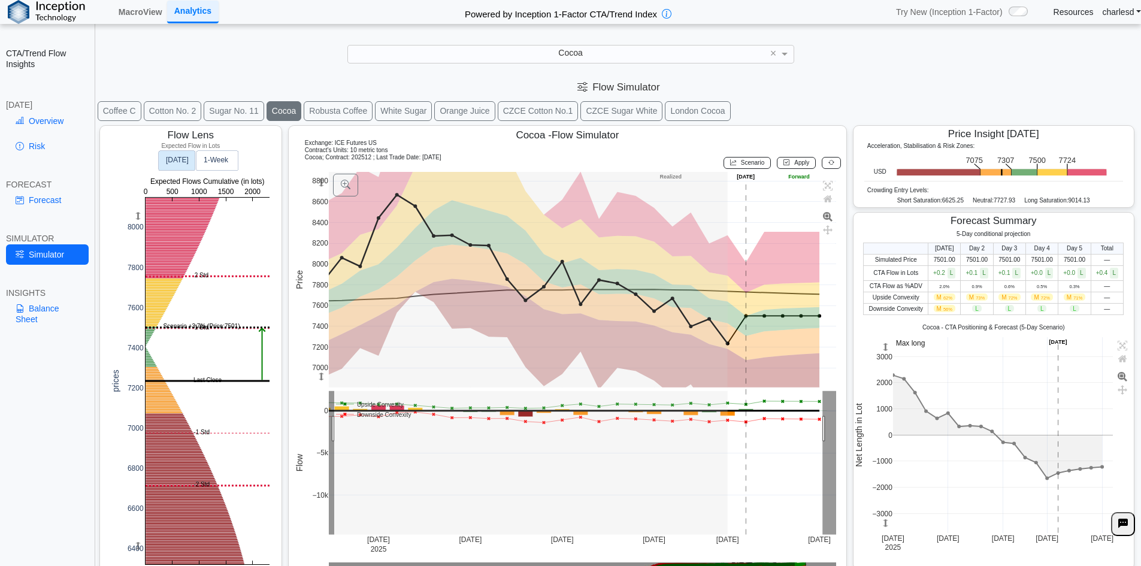
drag, startPoint x: 332, startPoint y: 429, endPoint x: 821, endPoint y: 426, distance: 488.5
click at [821, 426] on rect at bounding box center [583, 463] width 508 height 144
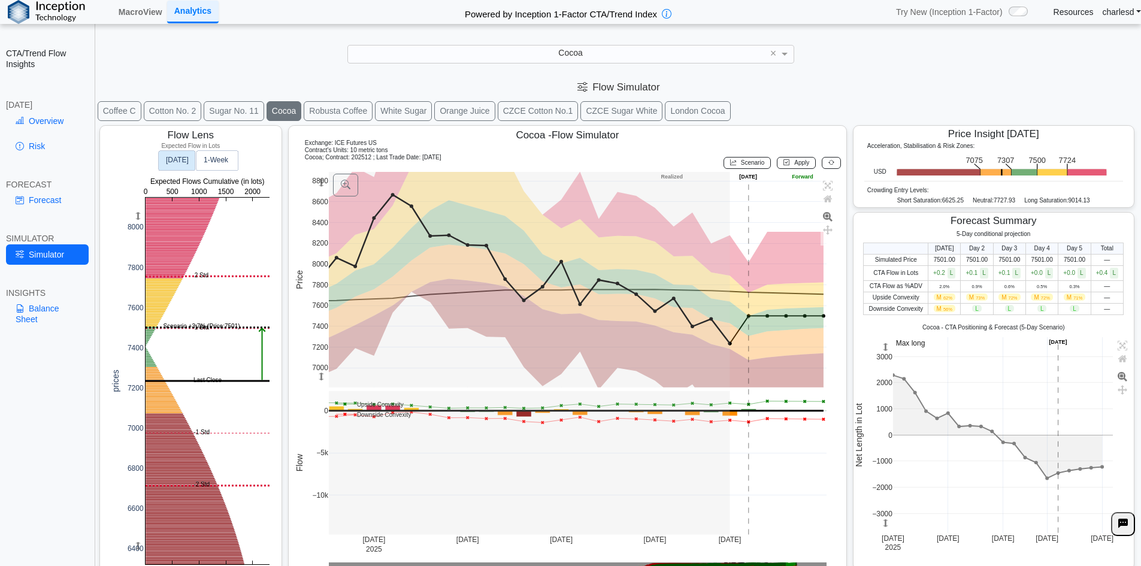
click at [456, 56] on div "Cocoa" at bounding box center [570, 54] width 445 height 17
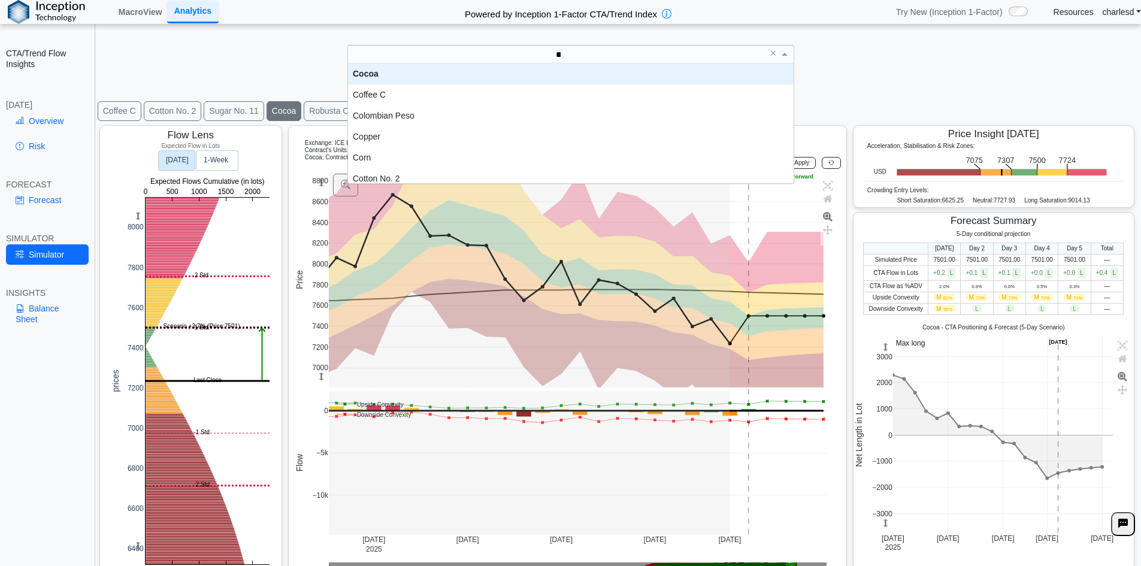
scroll to position [0, 0]
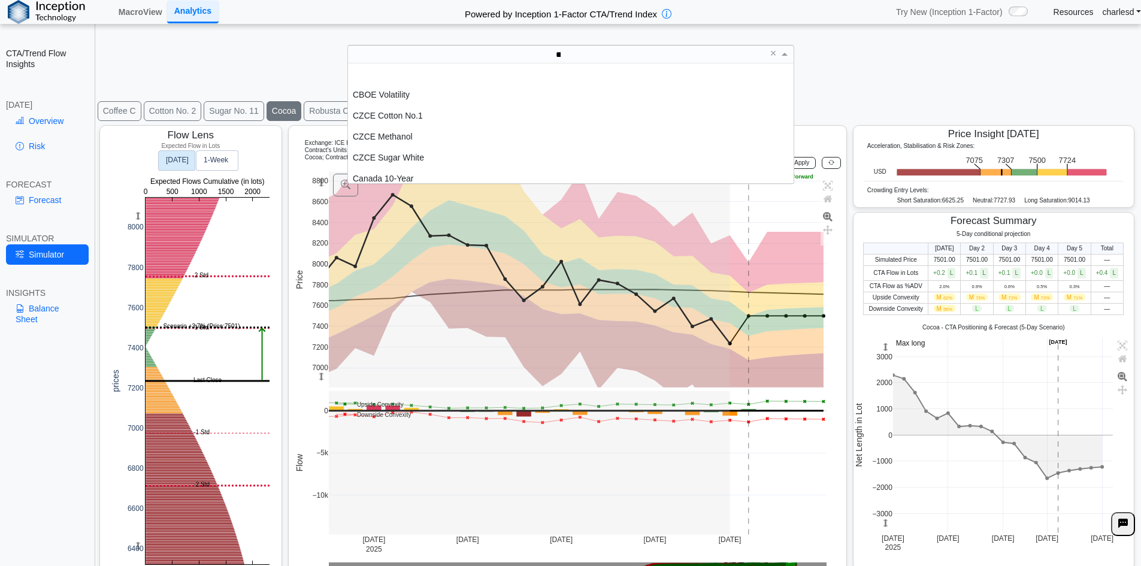
type input "****"
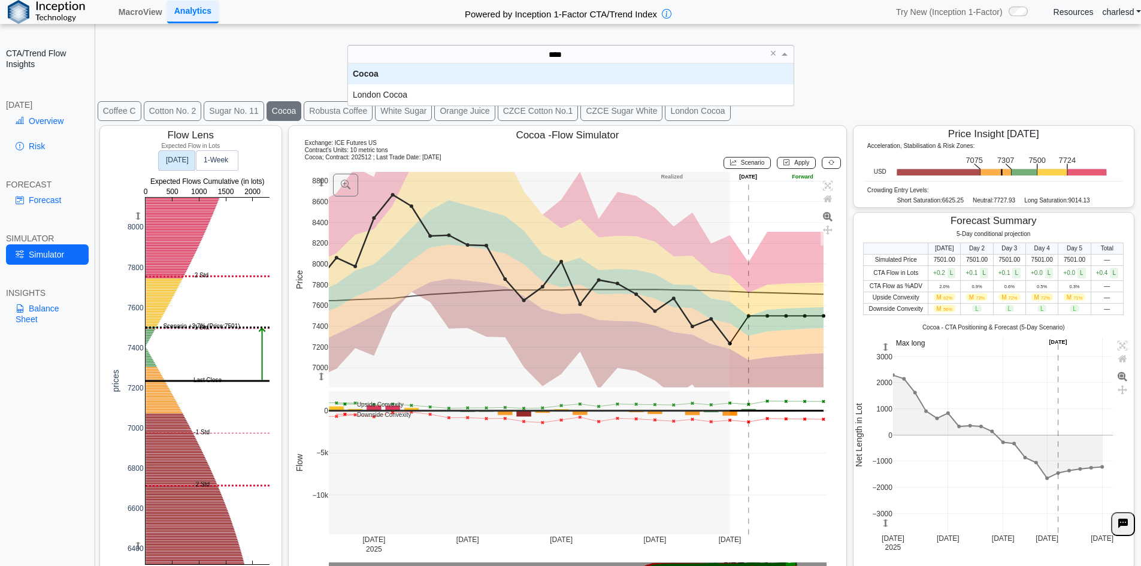
scroll to position [33, 436]
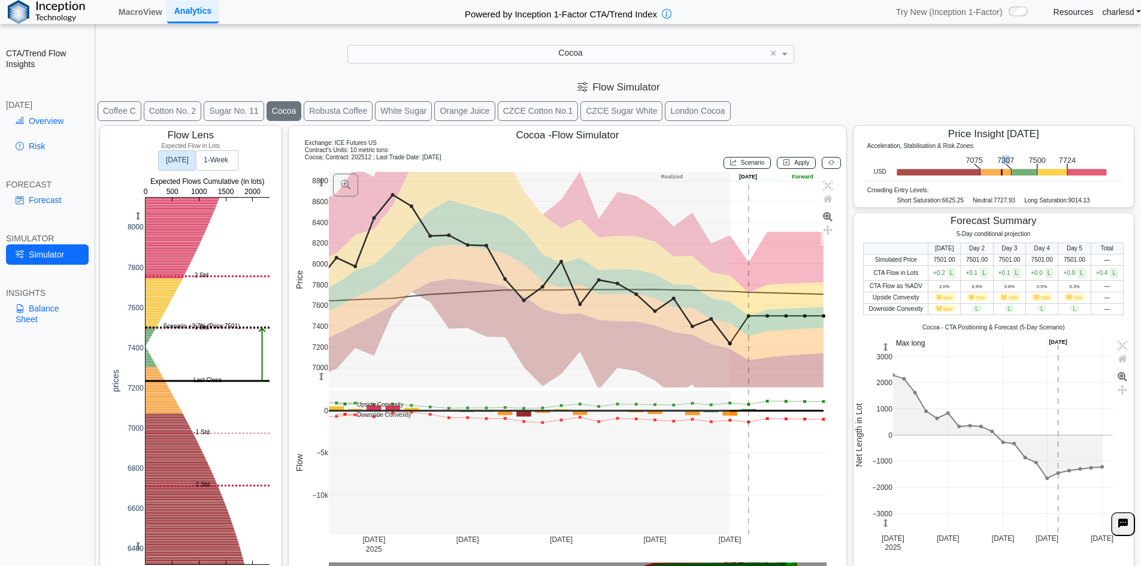
drag, startPoint x: 991, startPoint y: 159, endPoint x: 1001, endPoint y: 159, distance: 10.2
click at [1001, 159] on text "7307" at bounding box center [1005, 160] width 17 height 9
drag, startPoint x: 990, startPoint y: 159, endPoint x: 1011, endPoint y: 160, distance: 21.6
click at [1011, 160] on icon ".zone-text { font-size: 22px; font-weight: 500; text-anchor: middle; } .price-m…" at bounding box center [999, 164] width 227 height 23
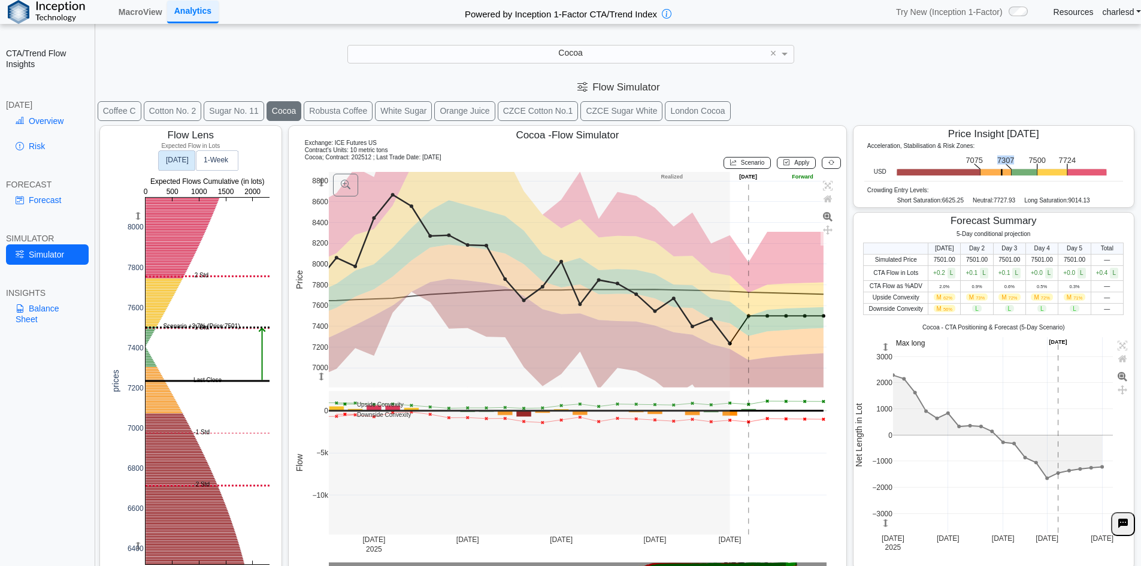
click at [1011, 160] on icon ".zone-text { font-size: 22px; font-weight: 500; text-anchor: middle; } .price-m…" at bounding box center [999, 164] width 227 height 23
click at [166, 348] on rect at bounding box center [207, 381] width 124 height 366
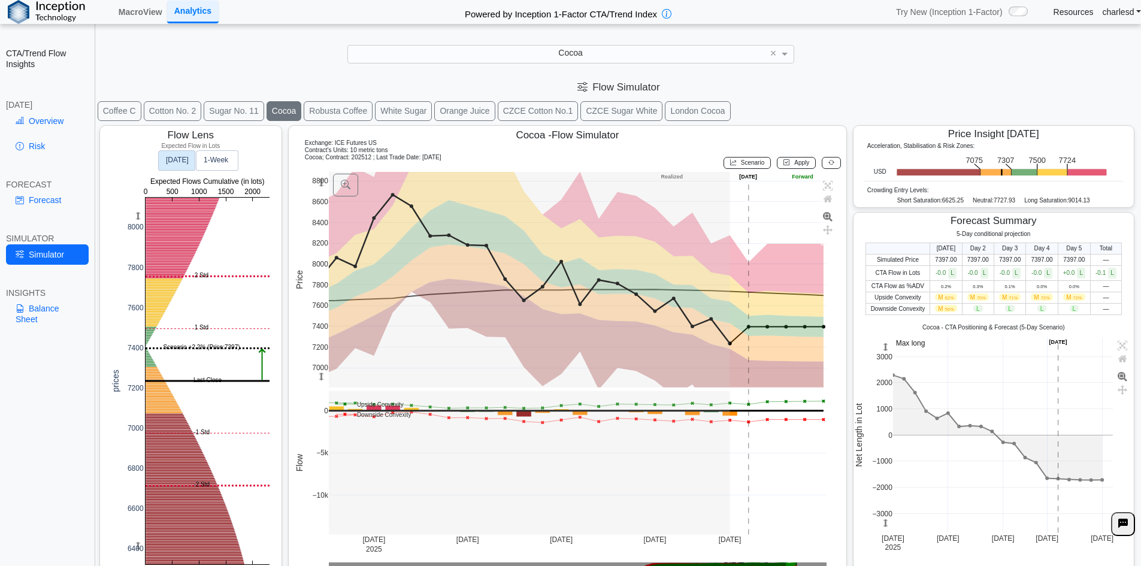
click at [828, 163] on button at bounding box center [830, 163] width 19 height 12
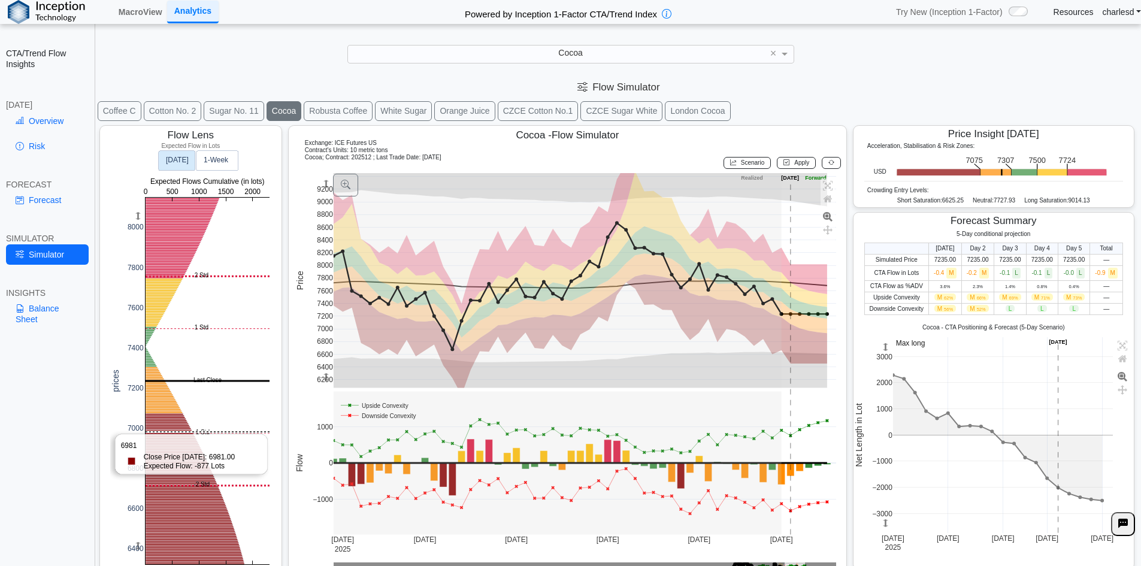
click at [183, 432] on rect at bounding box center [207, 381] width 124 height 366
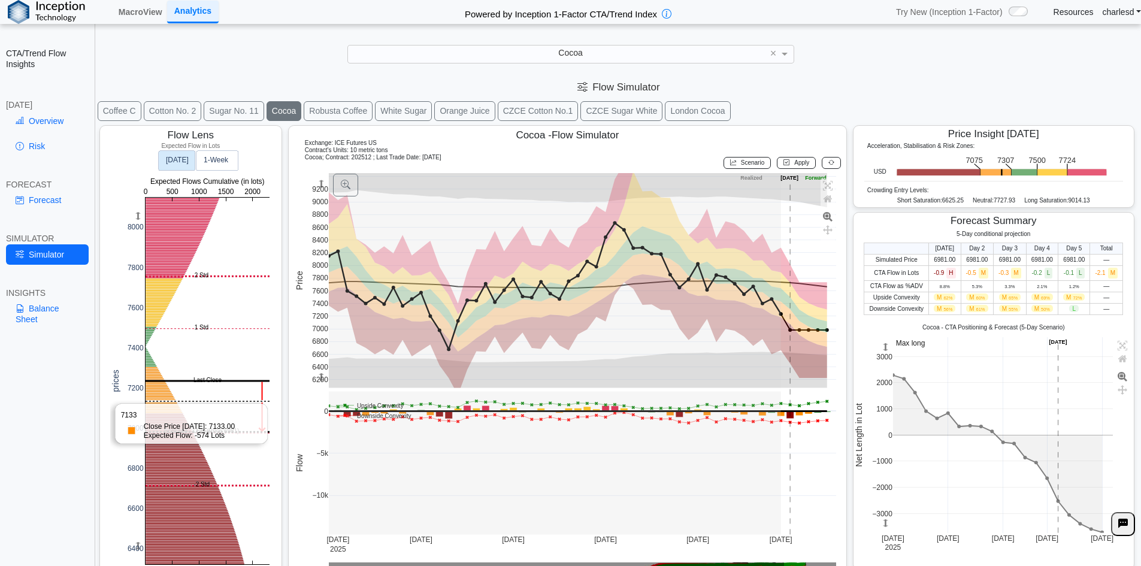
click at [168, 401] on rect at bounding box center [207, 381] width 124 height 366
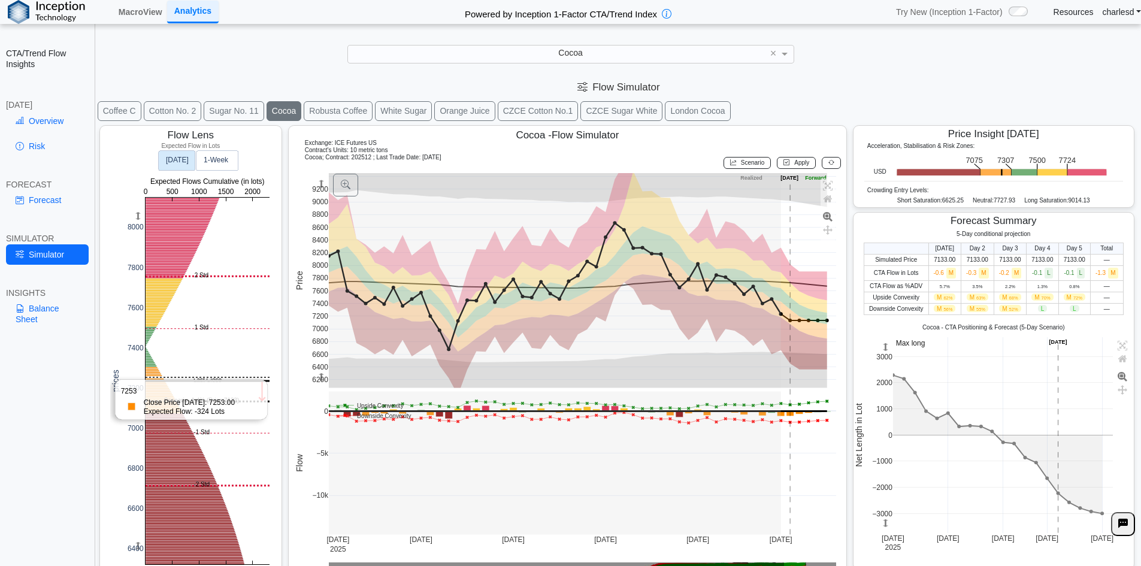
click at [162, 374] on rect at bounding box center [207, 381] width 124 height 366
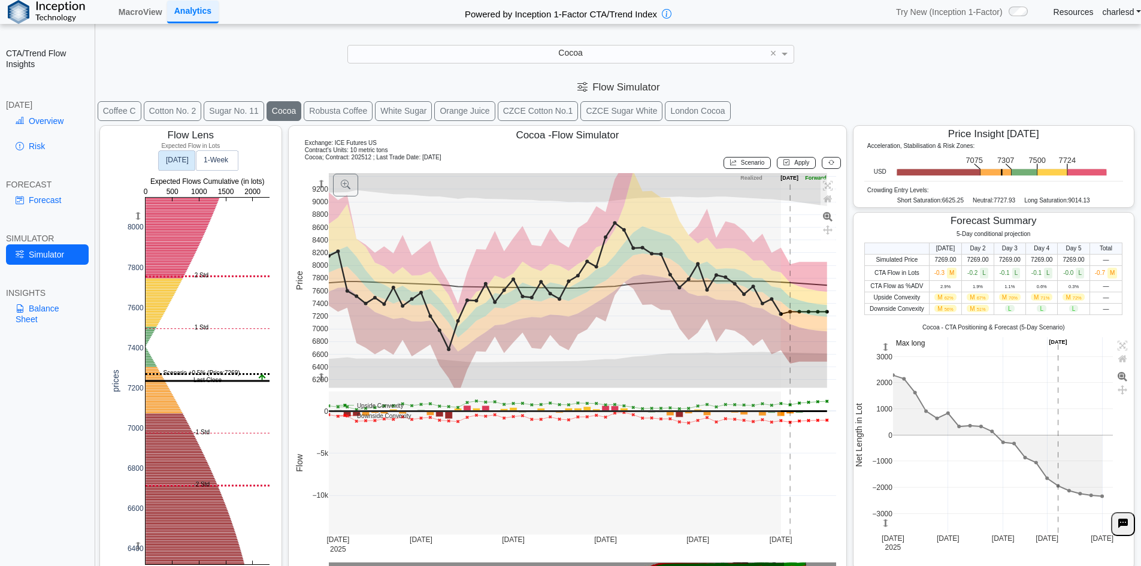
click at [829, 165] on button at bounding box center [830, 163] width 19 height 12
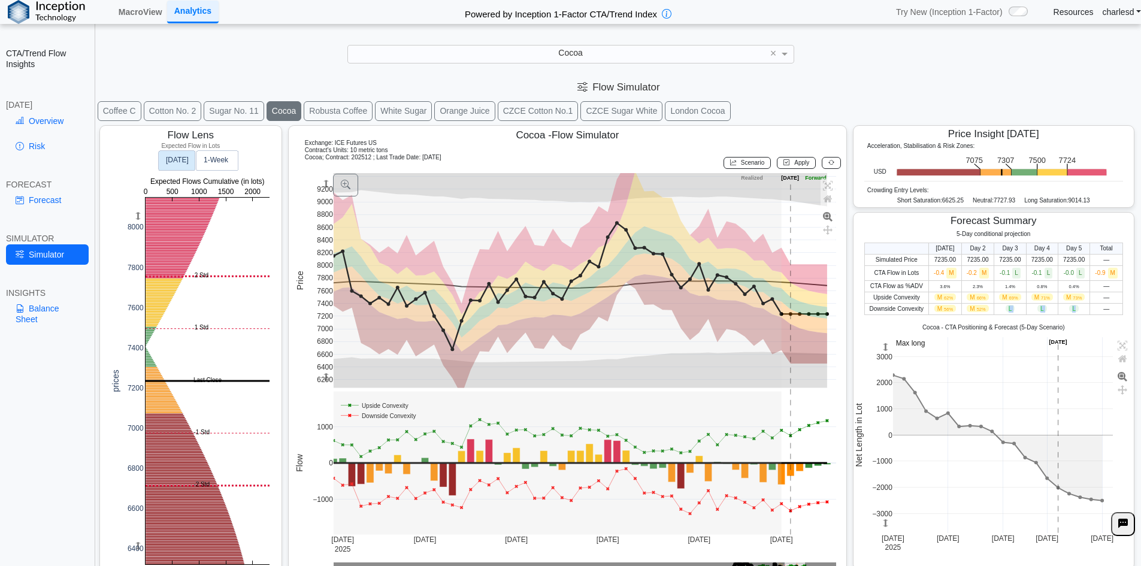
drag, startPoint x: 999, startPoint y: 310, endPoint x: 1081, endPoint y: 307, distance: 82.1
click at [1081, 307] on tr "Downside Convexity M 56% M 52% L L L —" at bounding box center [993, 308] width 258 height 11
click at [1060, 309] on td "L" at bounding box center [1073, 308] width 32 height 11
drag, startPoint x: 931, startPoint y: 298, endPoint x: 1093, endPoint y: 294, distance: 161.7
click at [1093, 294] on tr "Upside Convexity M 62% M 66% M 69% M 71% M 73% —" at bounding box center [993, 297] width 258 height 11
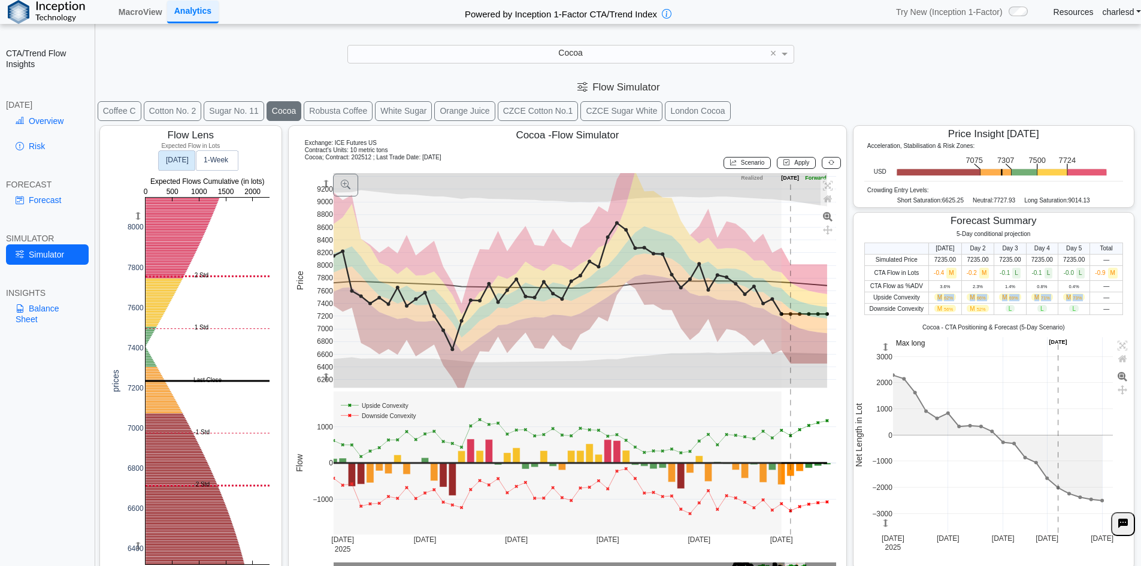
click at [1063, 298] on span "M 73%" at bounding box center [1074, 296] width 22 height 7
click at [1045, 296] on span "M 71%" at bounding box center [1042, 296] width 22 height 7
click at [53, 126] on link "Overview" at bounding box center [47, 121] width 83 height 20
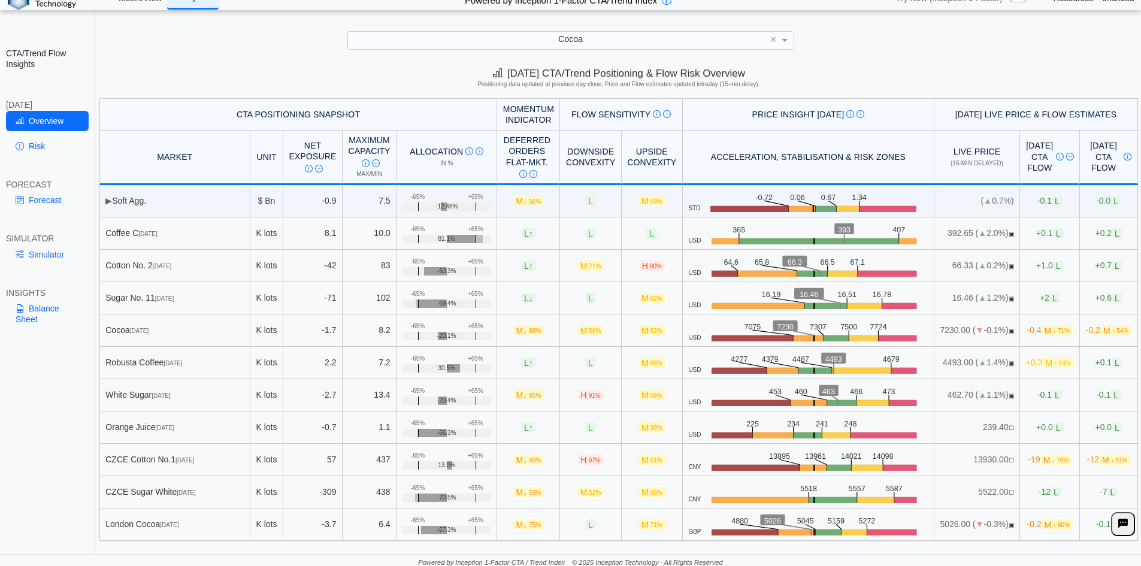
scroll to position [17, 0]
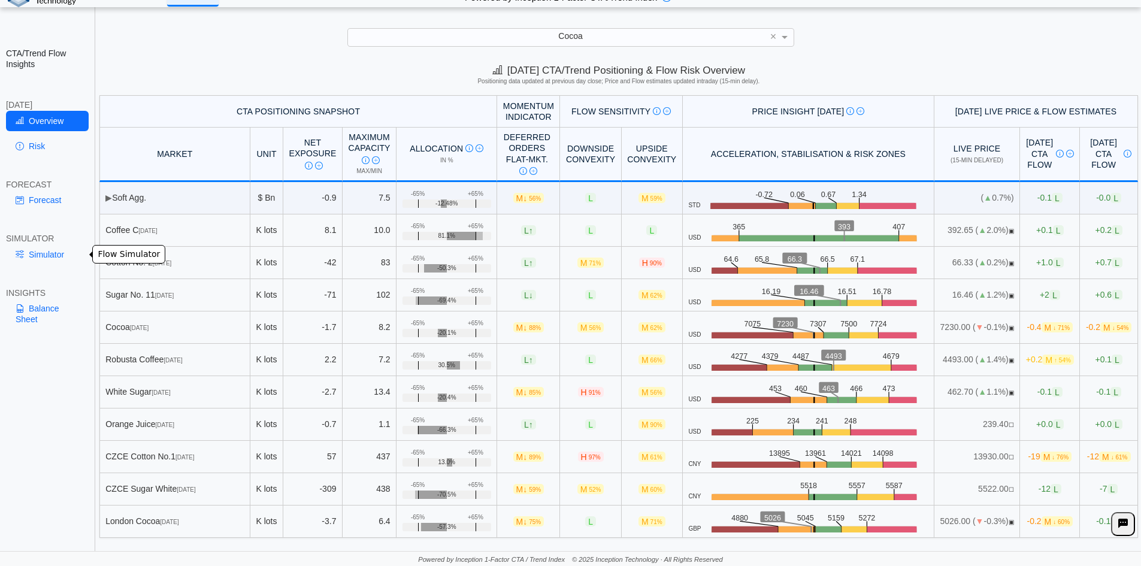
click at [21, 245] on link "Simulator" at bounding box center [47, 254] width 83 height 20
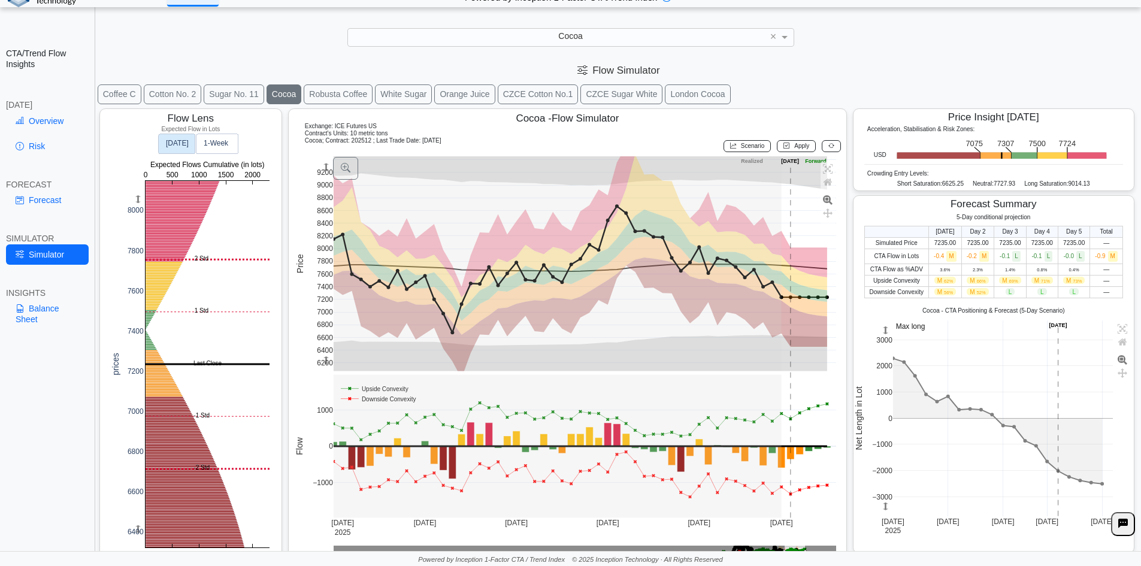
click at [748, 147] on span "Scenario" at bounding box center [752, 145] width 23 height 7
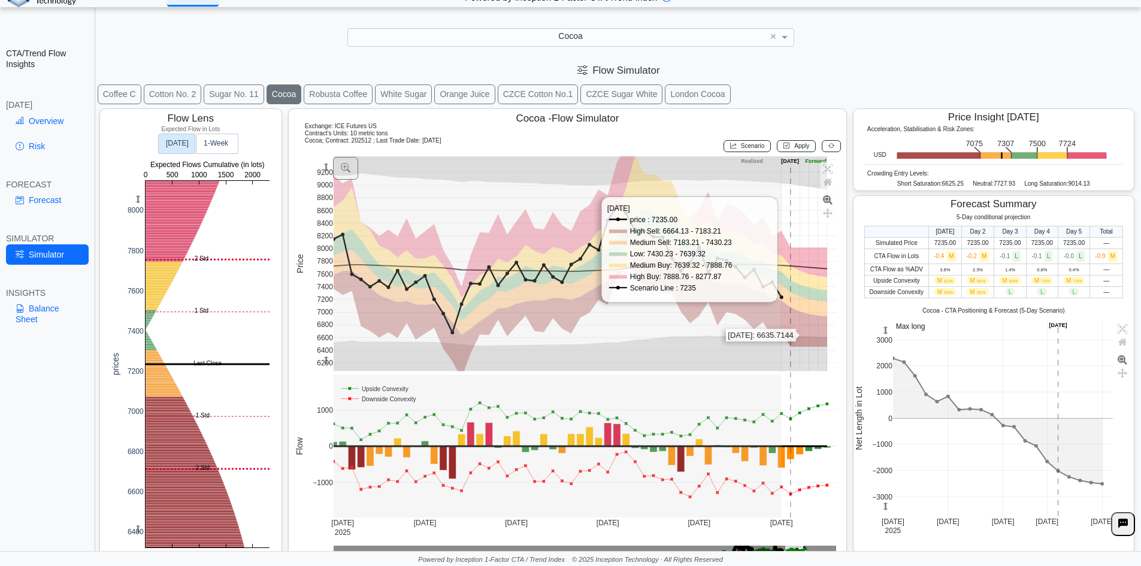
click at [802, 335] on rect at bounding box center [584, 263] width 503 height 215
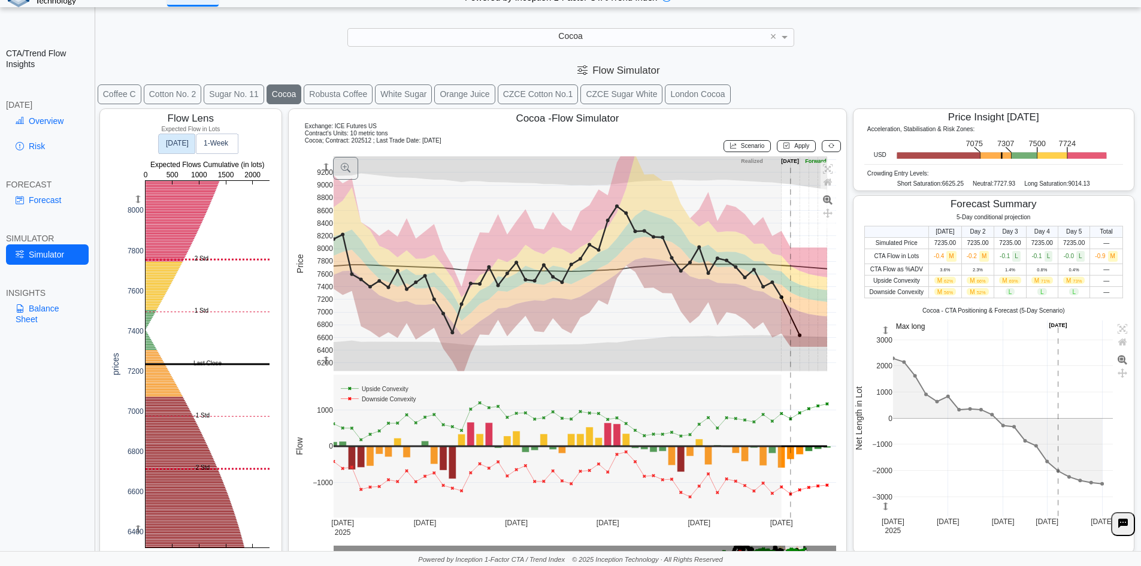
click at [796, 147] on span "Apply" at bounding box center [801, 145] width 15 height 7
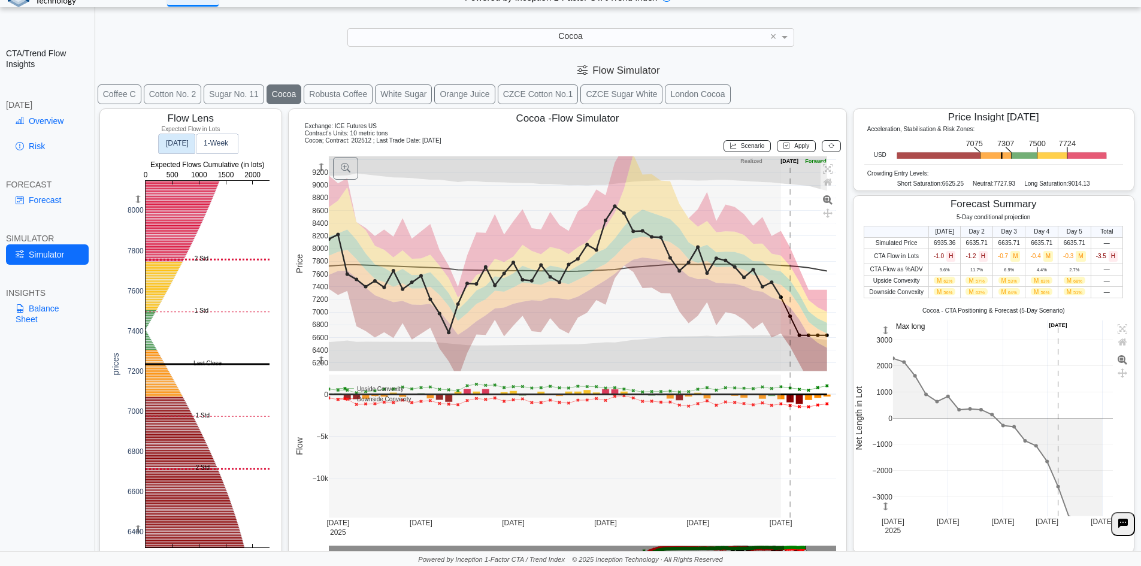
click at [828, 148] on icon at bounding box center [831, 145] width 6 height 7
click at [48, 116] on link "Overview" at bounding box center [47, 121] width 83 height 20
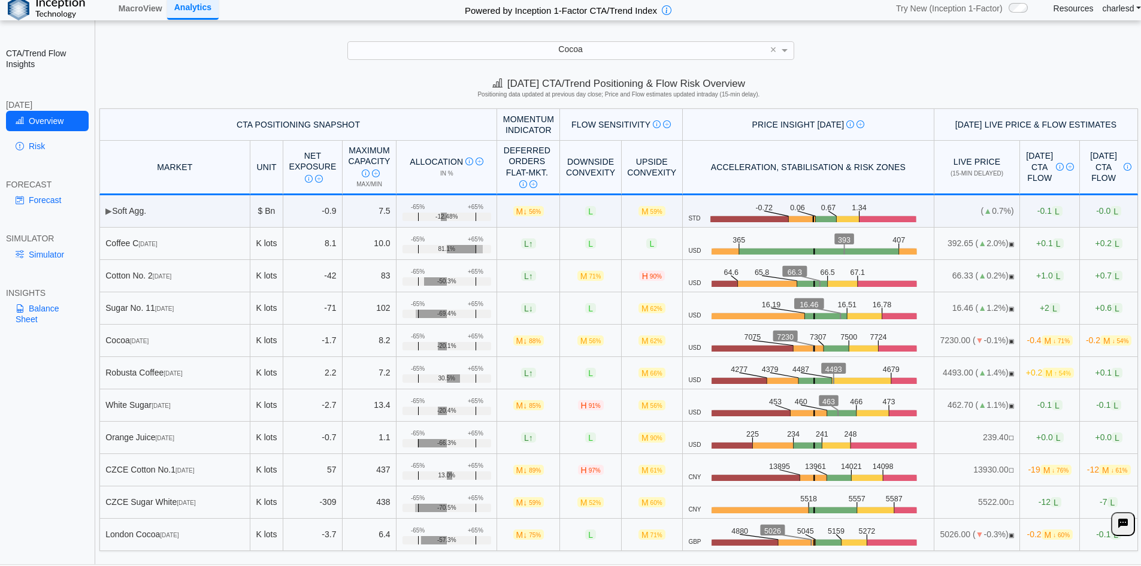
scroll to position [0, 0]
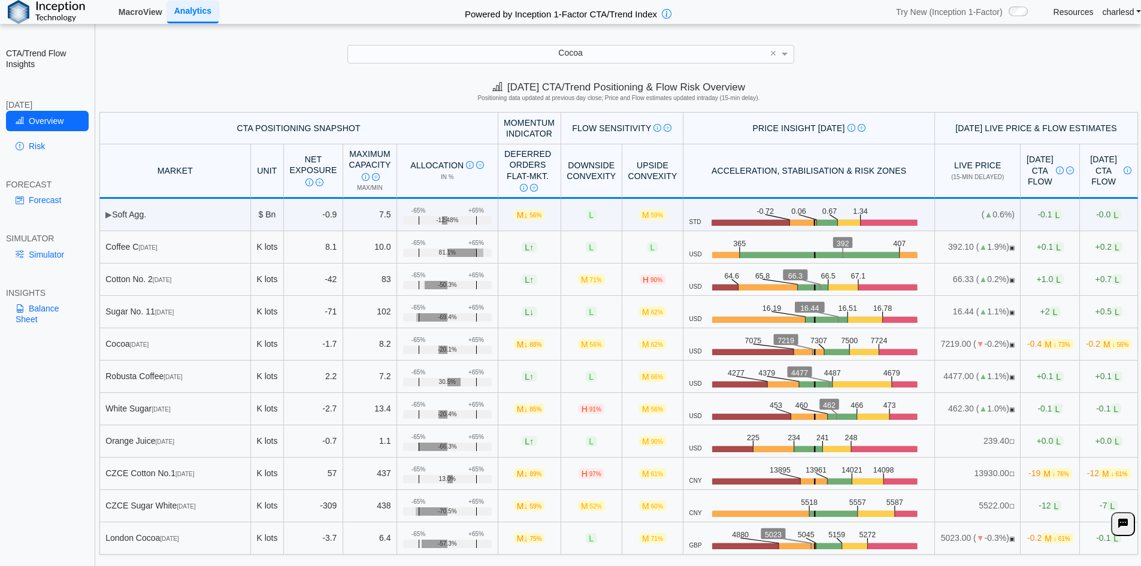
click at [141, 16] on link "MacroView" at bounding box center [140, 12] width 53 height 20
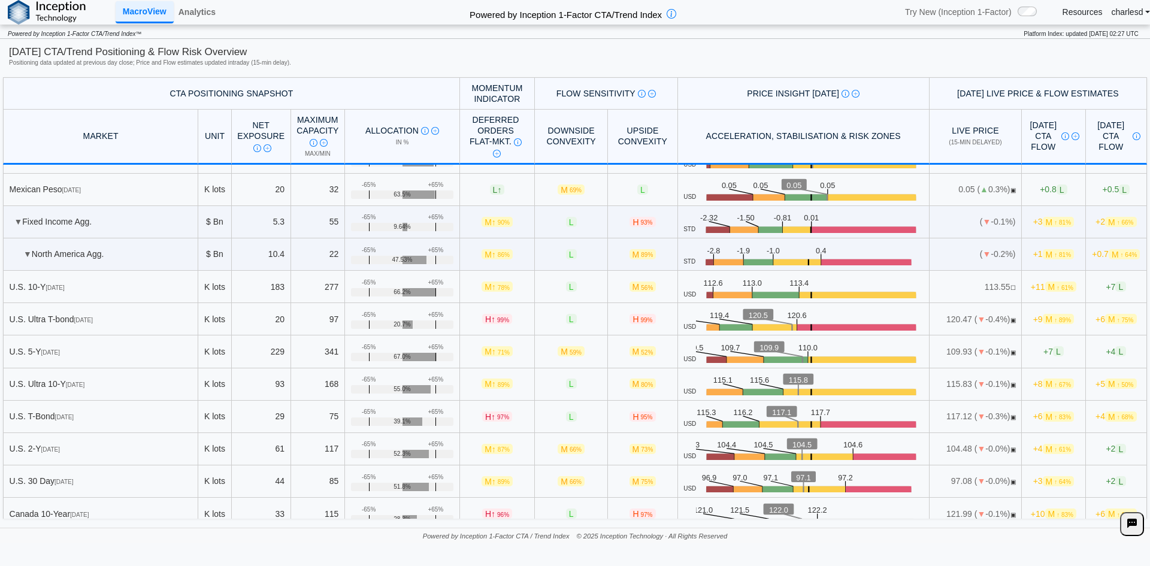
scroll to position [4371, 0]
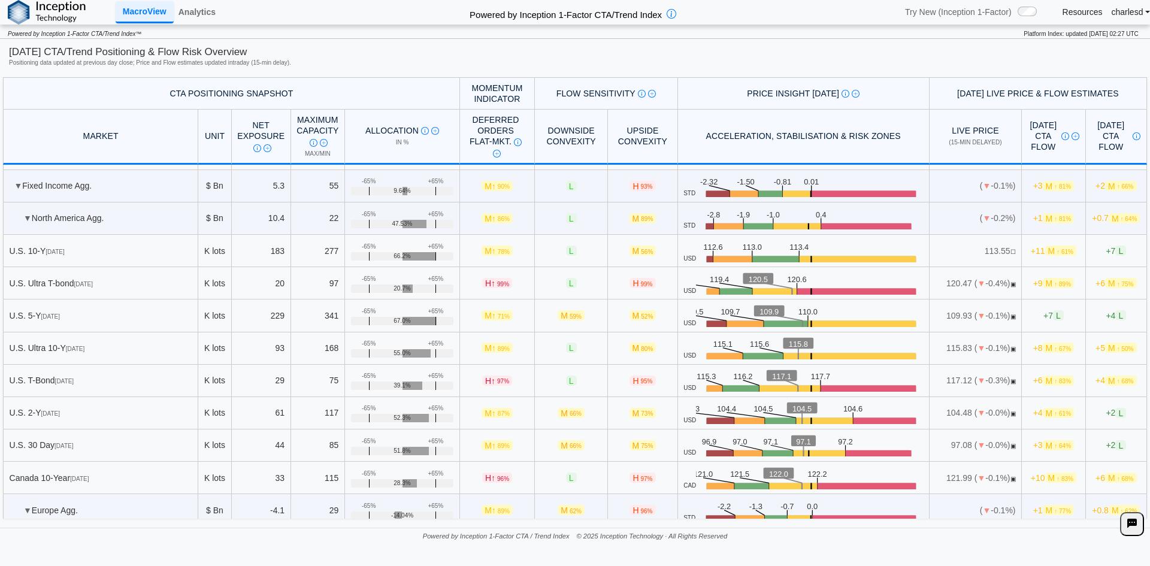
drag, startPoint x: 477, startPoint y: 281, endPoint x: 493, endPoint y: 282, distance: 16.2
click at [493, 282] on span "H ↑ 99%" at bounding box center [497, 283] width 30 height 10
